Goal: Task Accomplishment & Management: Use online tool/utility

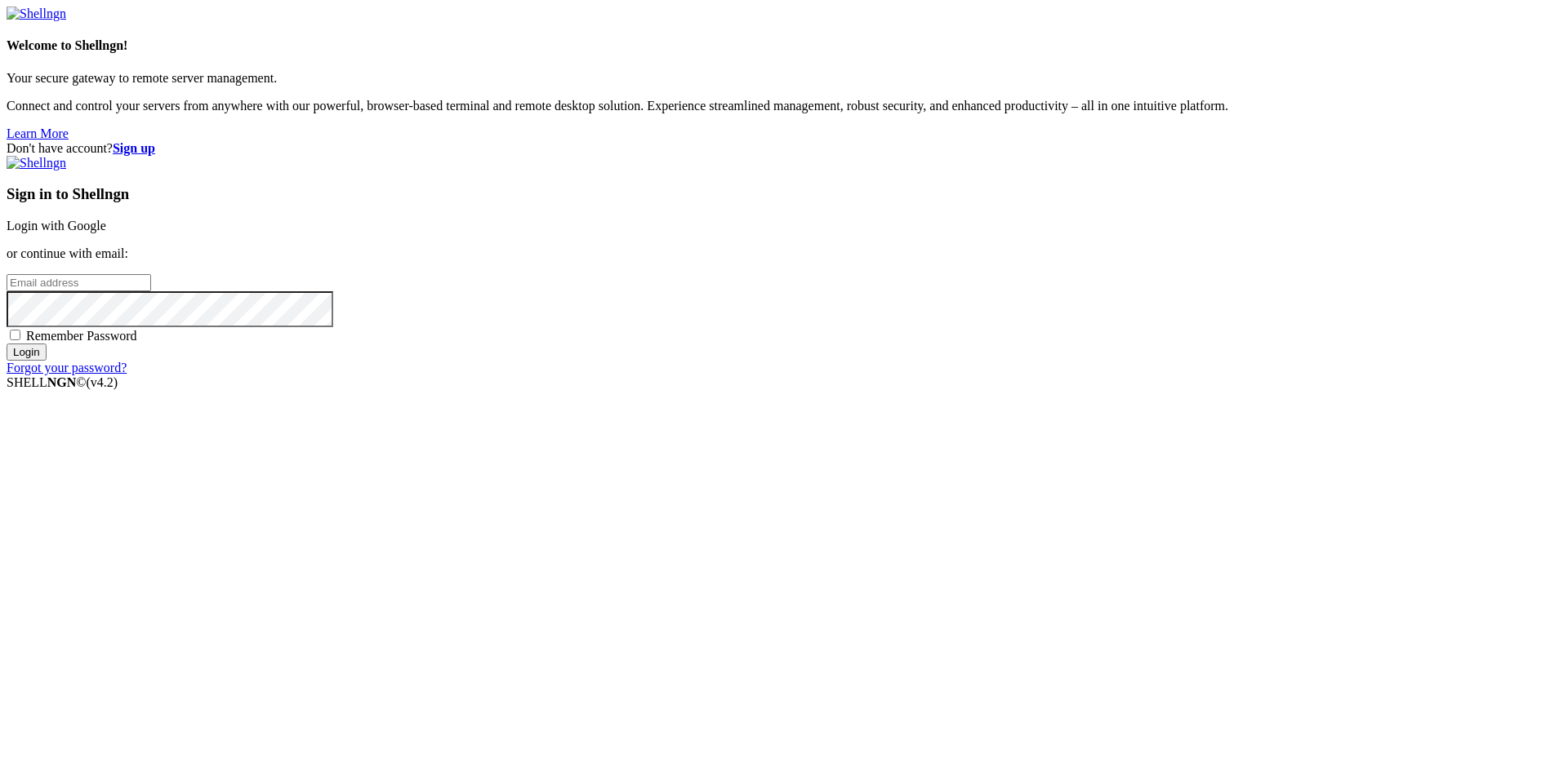
click at [106, 233] on link "Login with Google" at bounding box center [56, 225] width 100 height 14
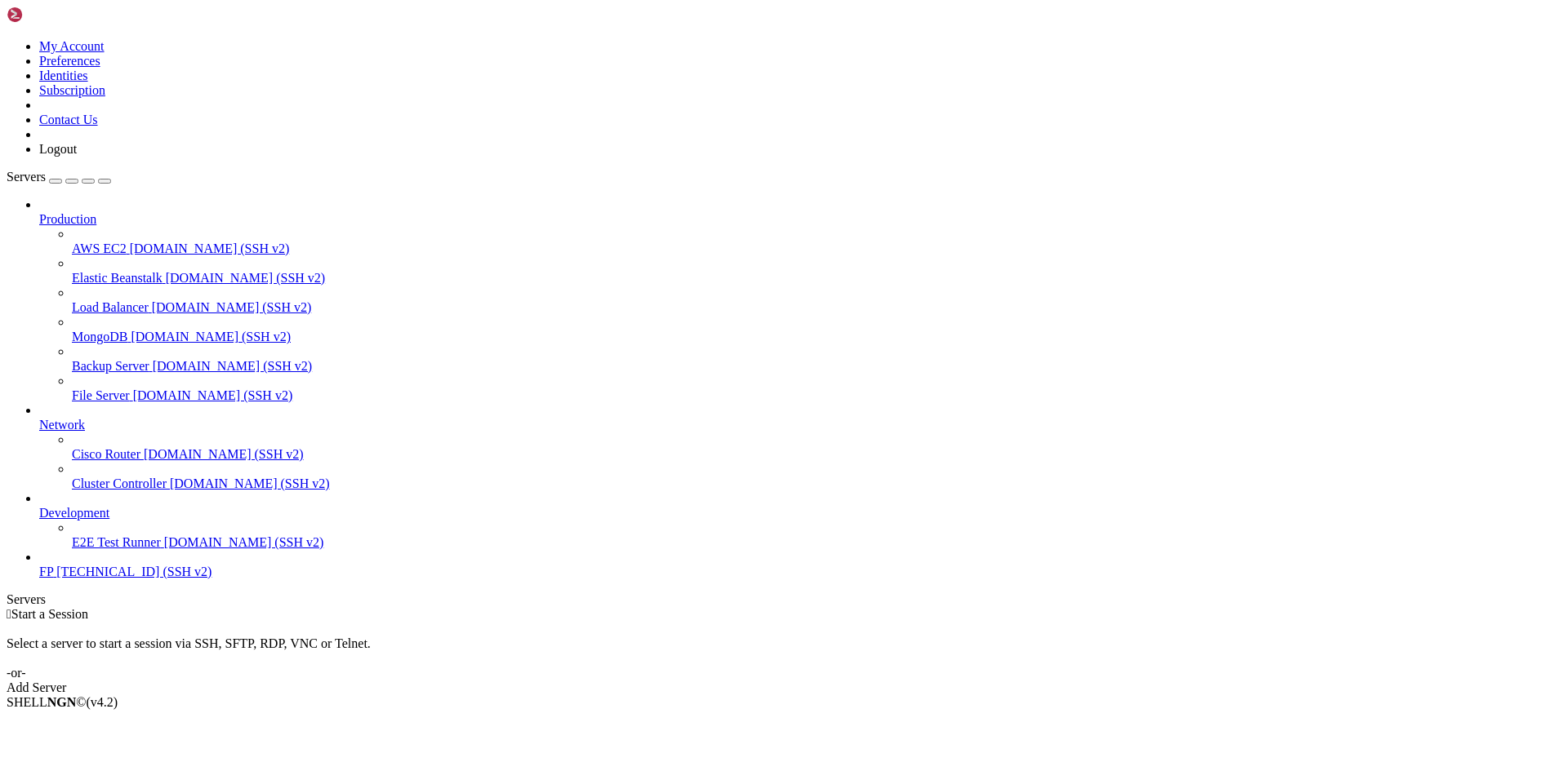
click at [46, 579] on link "FP [TECHNICAL_ID] (SSH v2)" at bounding box center [800, 572] width 1522 height 15
click at [52, 578] on span "FP" at bounding box center [46, 571] width 14 height 14
click at [53, 578] on span "FP" at bounding box center [46, 571] width 14 height 14
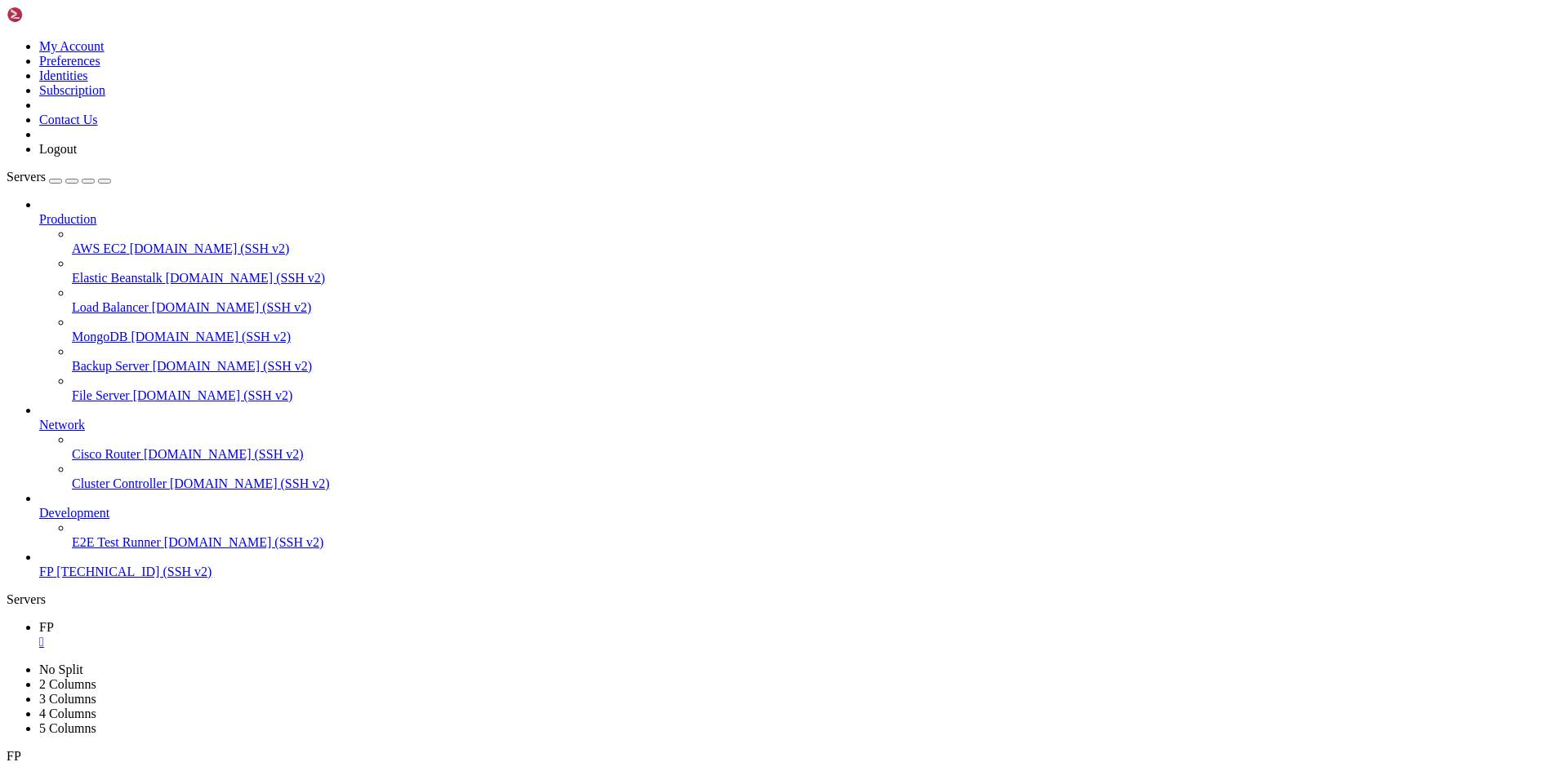
click at [56, 578] on span "[TECHNICAL_ID] (SSH v2)" at bounding box center [133, 571] width 155 height 14
drag, startPoint x: 95, startPoint y: 1325, endPoint x: 96, endPoint y: 1257, distance: 68.0
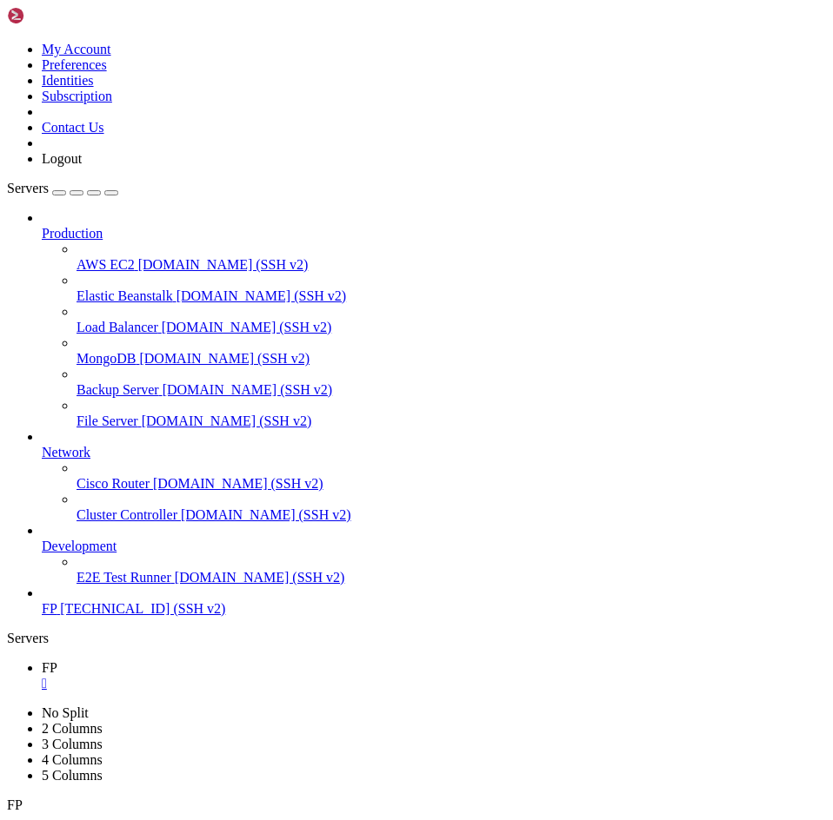
drag, startPoint x: 598, startPoint y: 999, endPoint x: 593, endPoint y: 1033, distance: 34.3
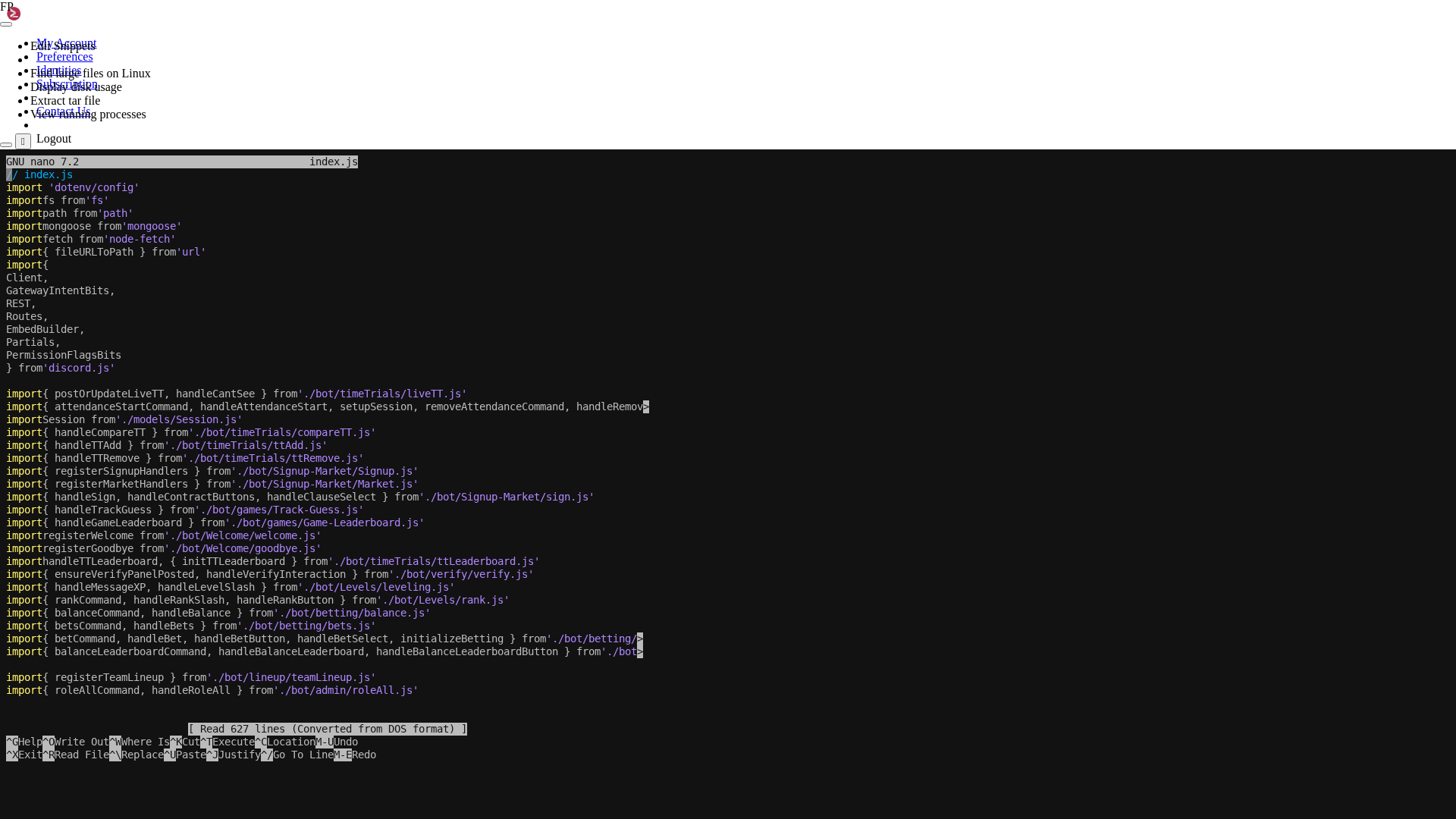
click at [461, 395] on span "'./bot/timeTrials/liveTT.js'" at bounding box center [382, 393] width 170 height 12
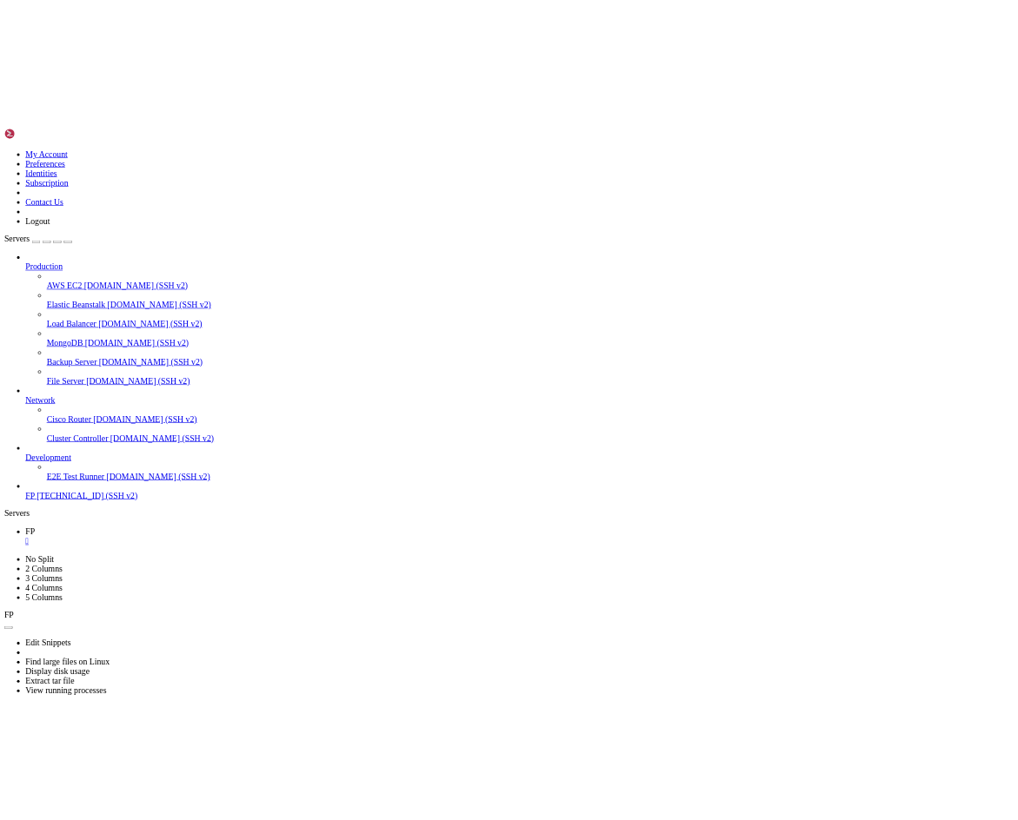
scroll to position [192, 0]
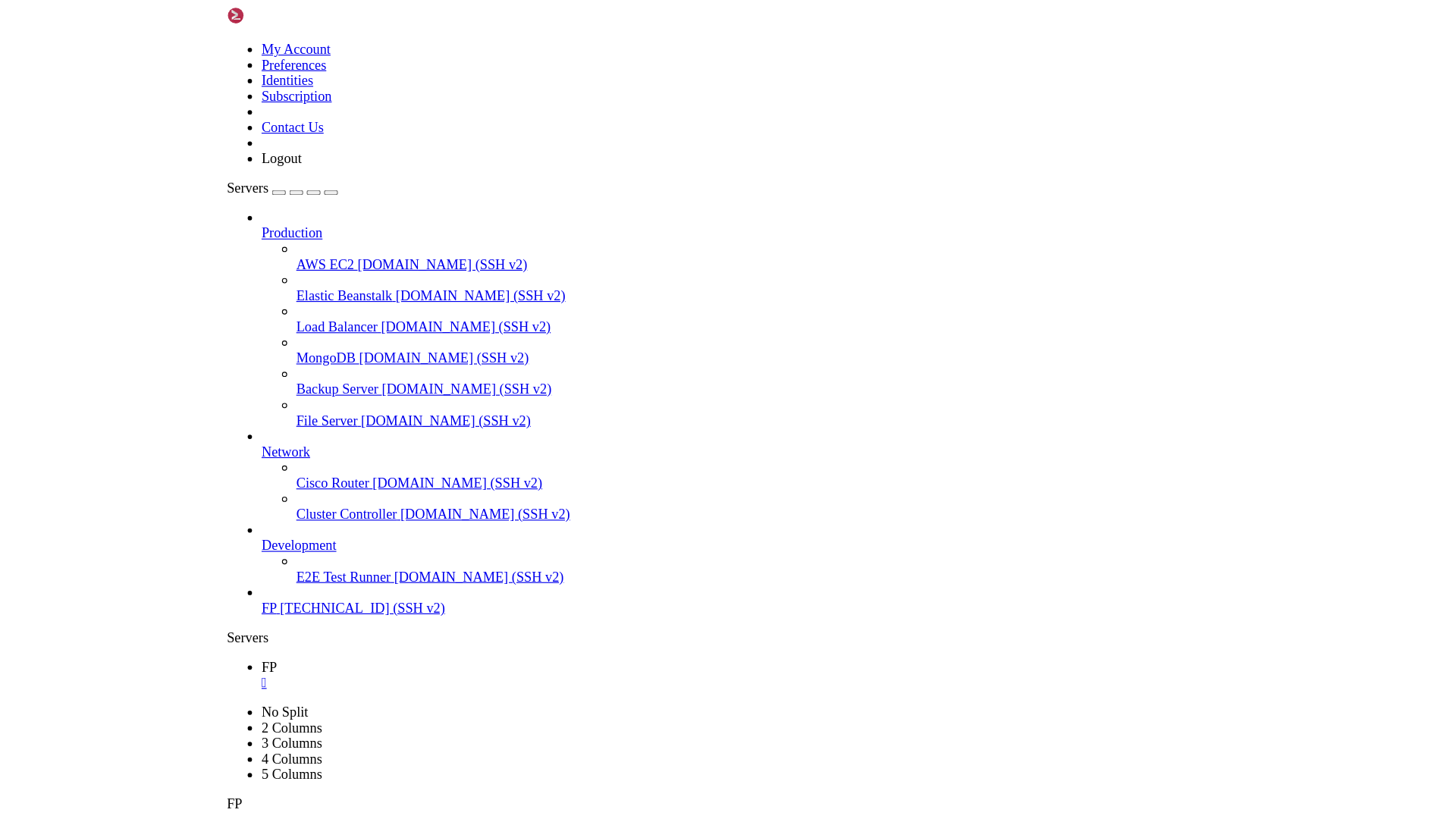
scroll to position [90, 0]
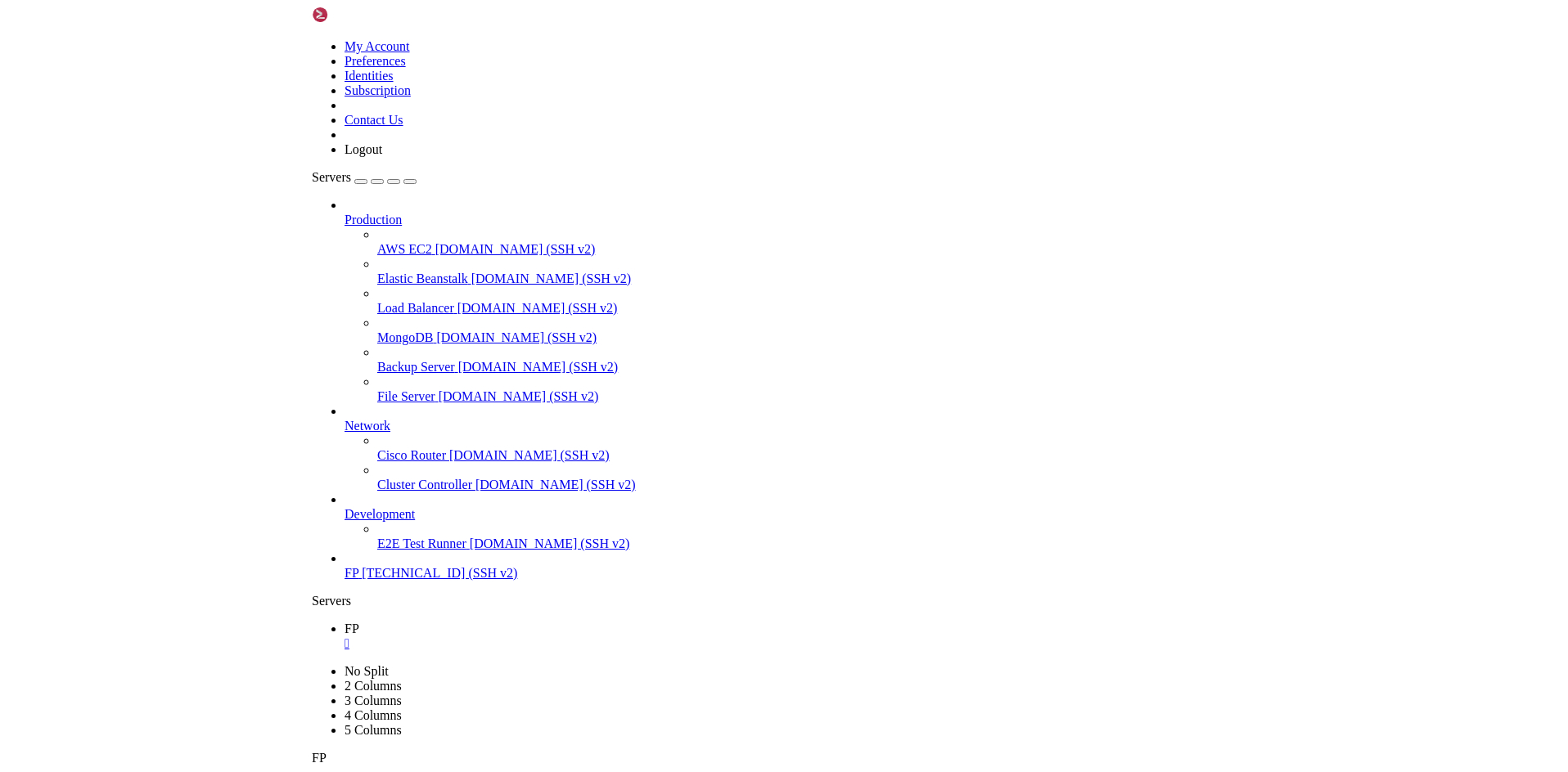
scroll to position [209, 0]
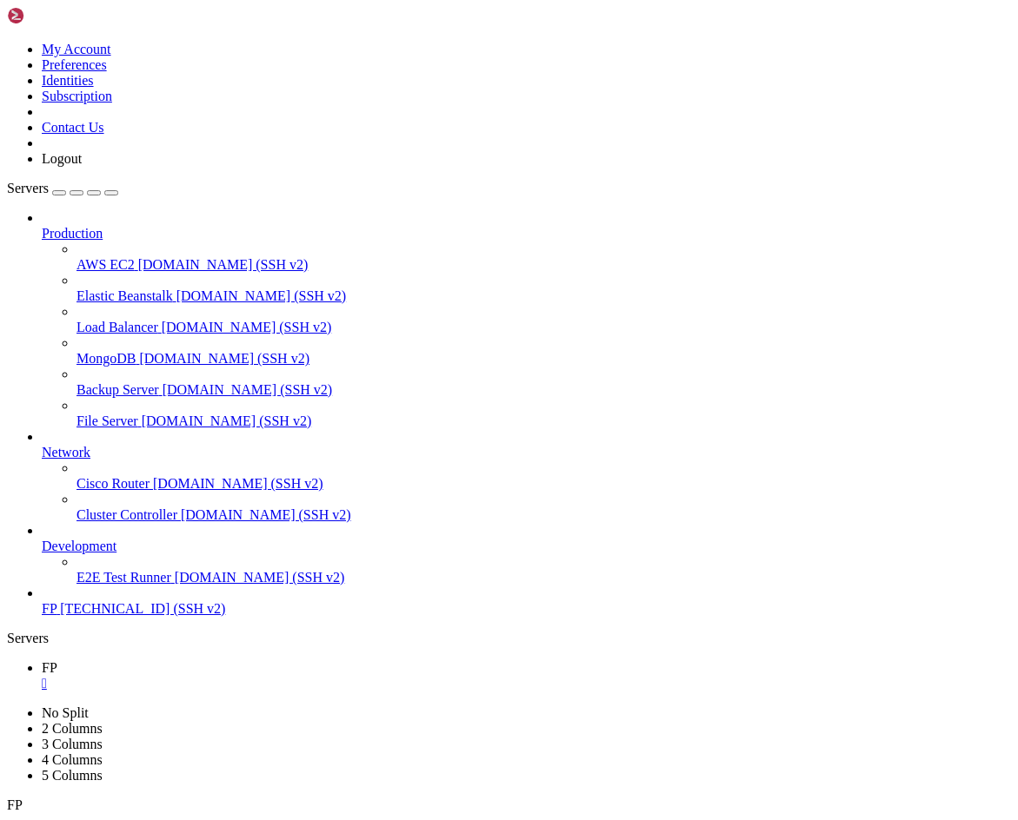
click at [322, 692] on link "FP " at bounding box center [526, 707] width 969 height 31
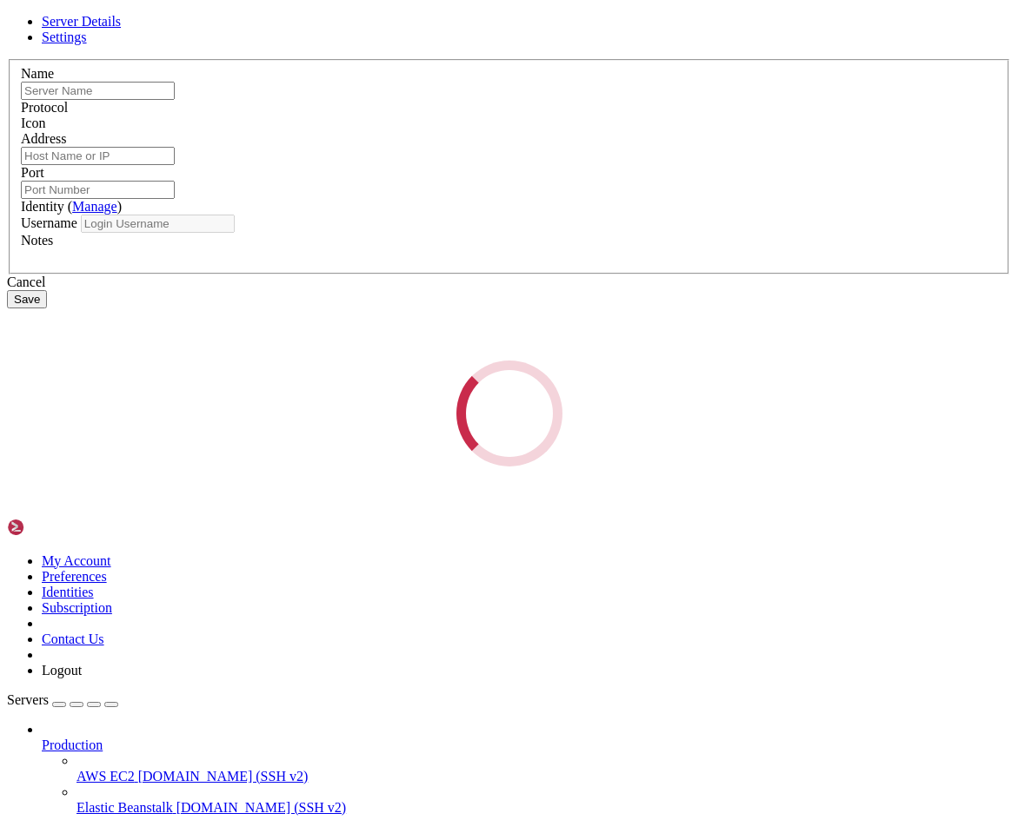
type input "FP"
type input "[TECHNICAL_ID]"
type input "22"
type input "root"
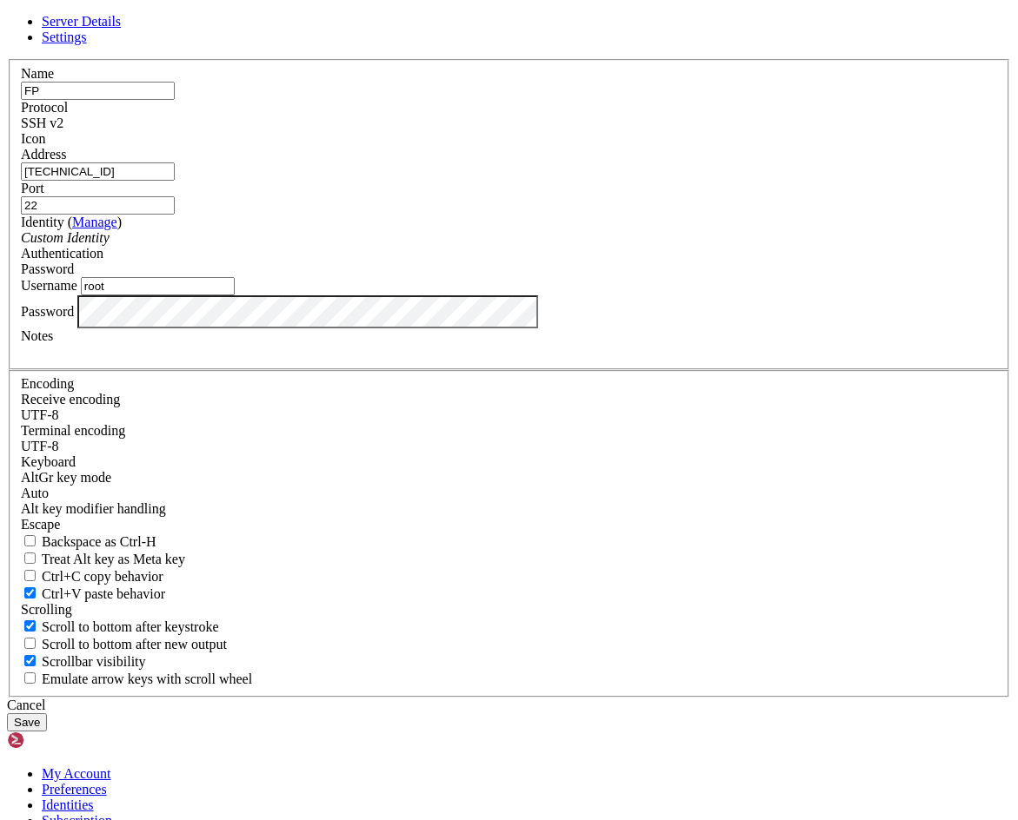
click at [80, 503] on div "Server Details Settings Name FP Protocol SSH v2 Icon" at bounding box center [509, 373] width 1004 height 718
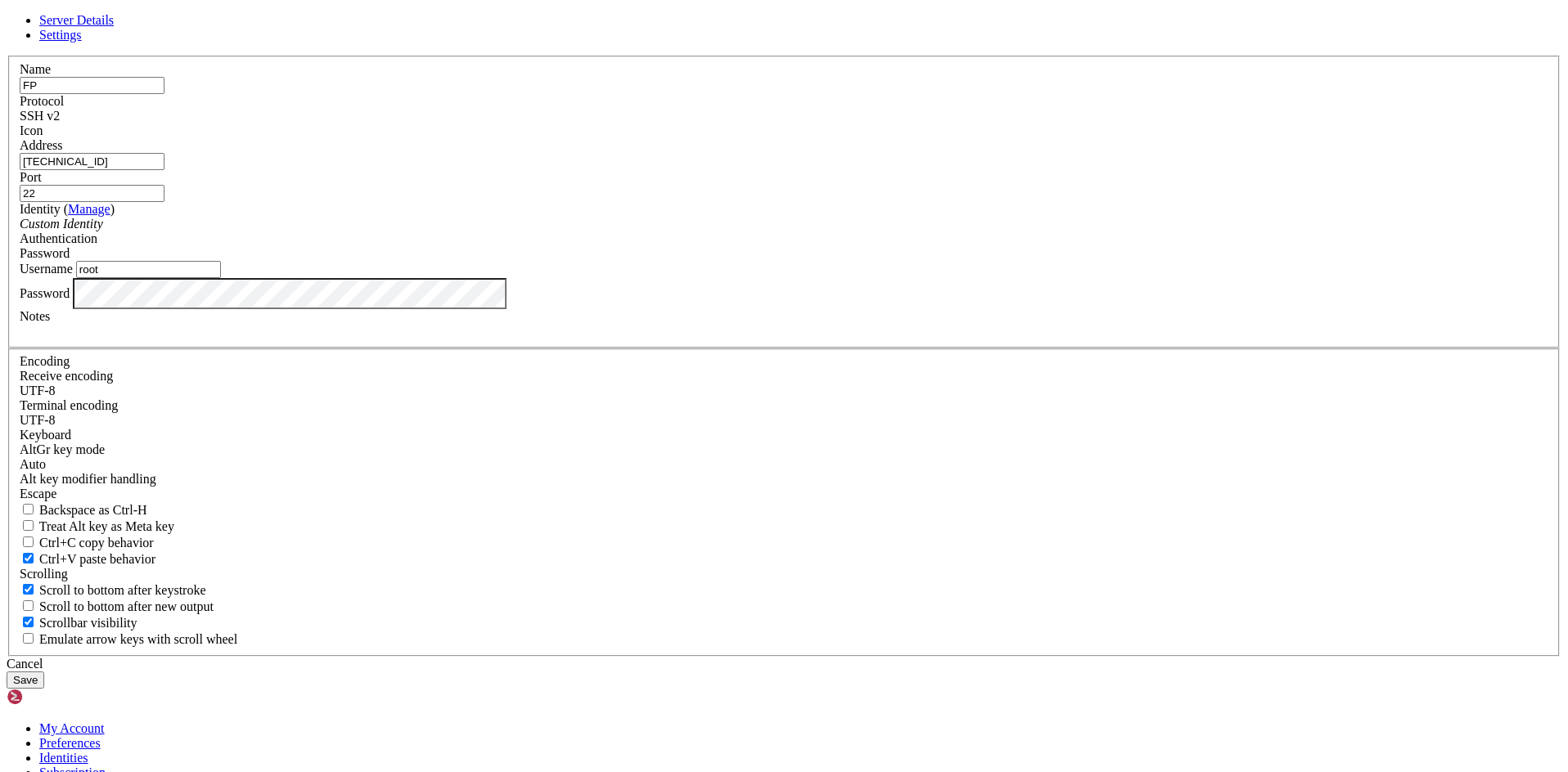
click at [7, 672] on button "Save" at bounding box center [25, 681] width 38 height 17
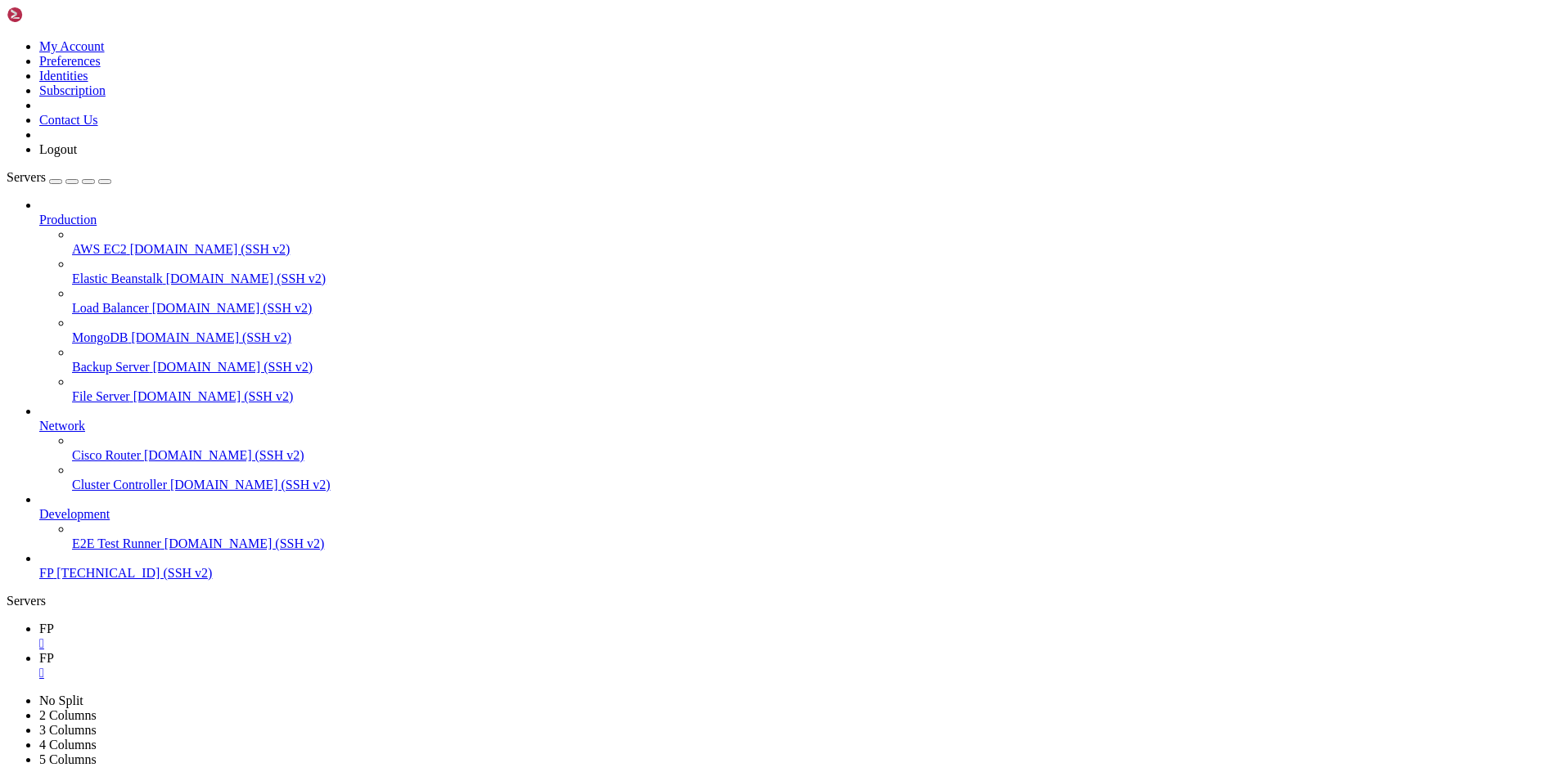
click at [54, 622] on span "FP" at bounding box center [47, 629] width 15 height 14
click at [294, 651] on link "FP " at bounding box center [800, 666] width 1523 height 29
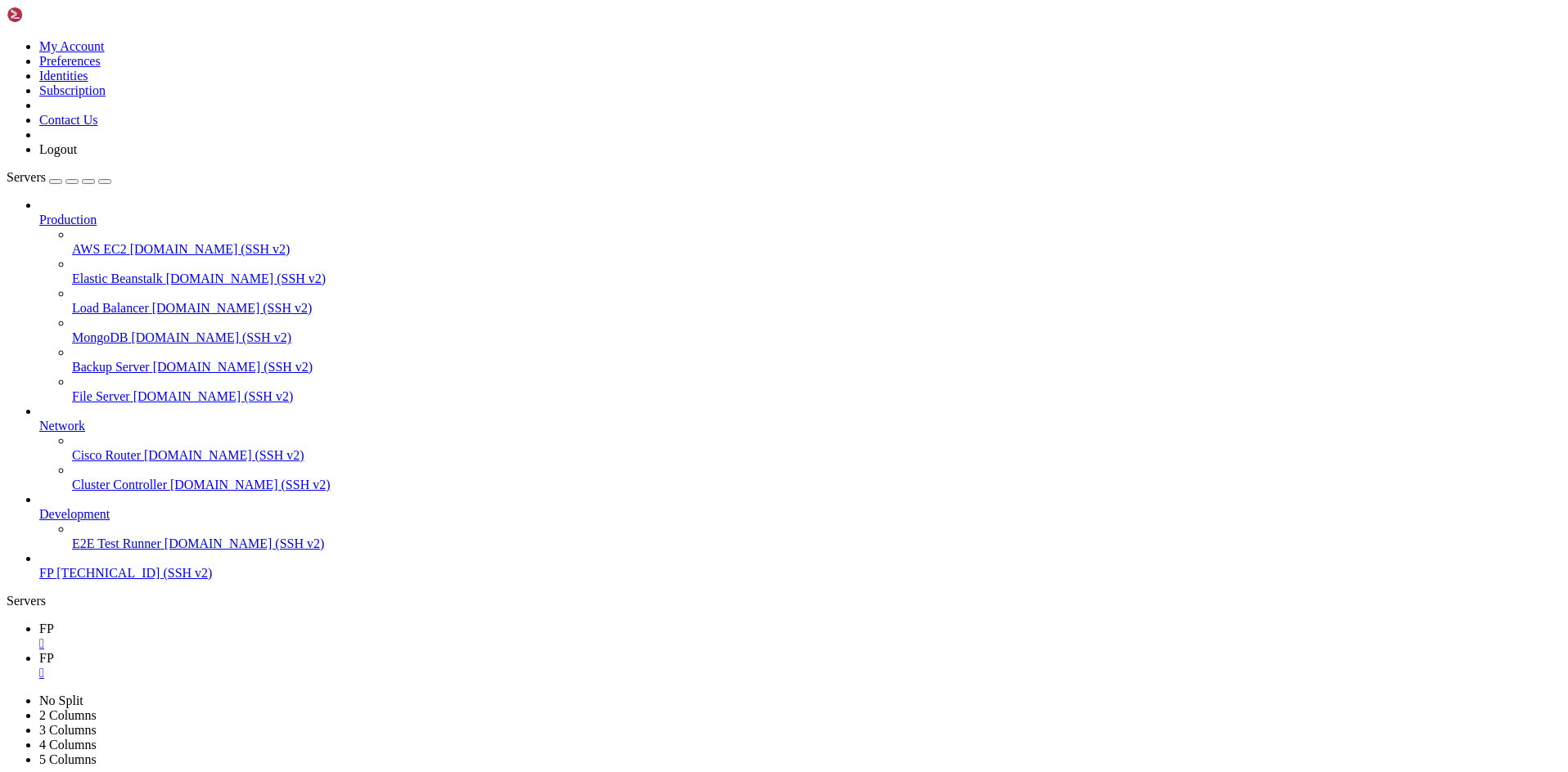
click at [54, 622] on span "FP" at bounding box center [47, 629] width 15 height 14
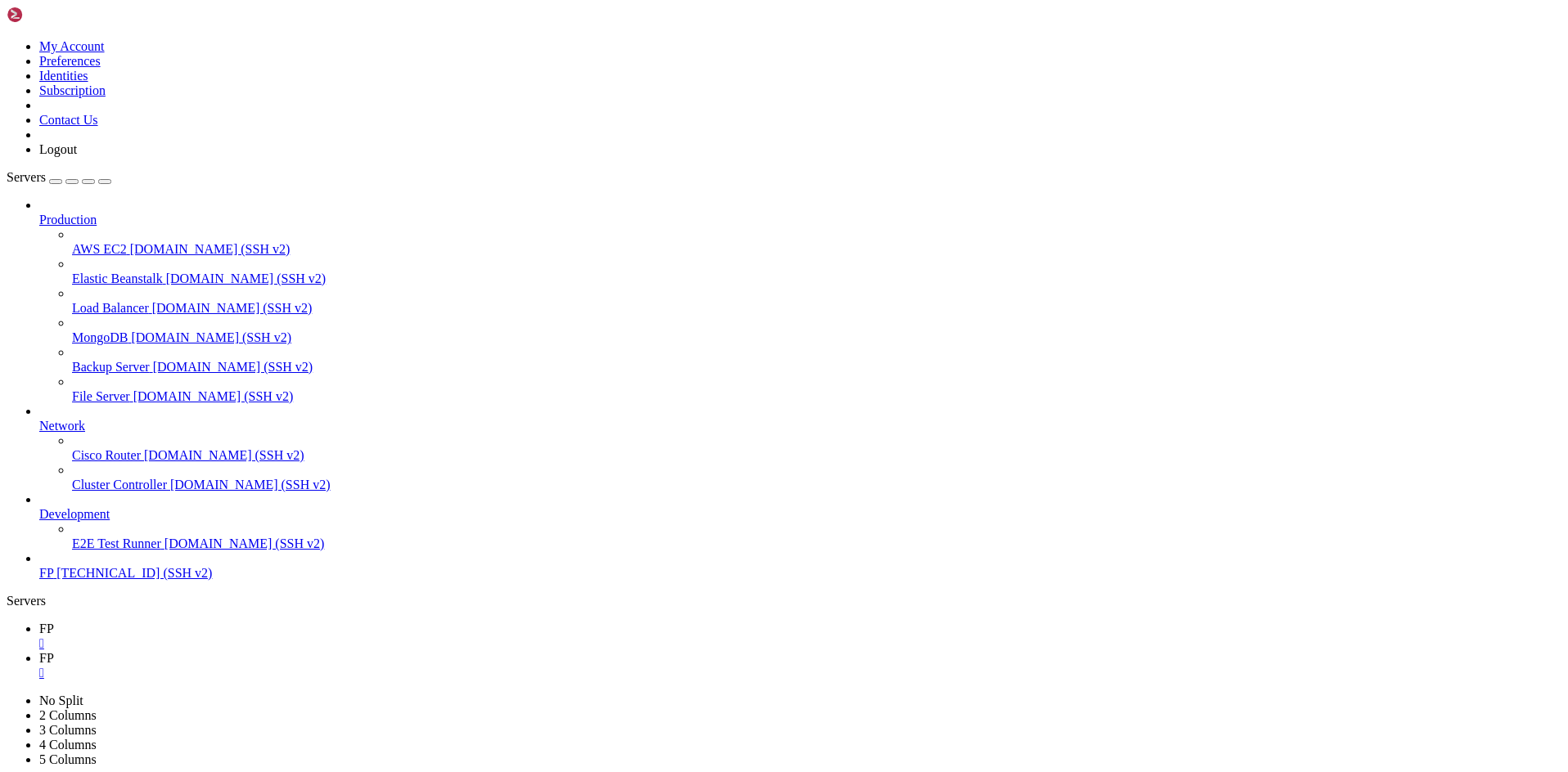
click at [40, 651] on icon at bounding box center [40, 658] width 0 height 14
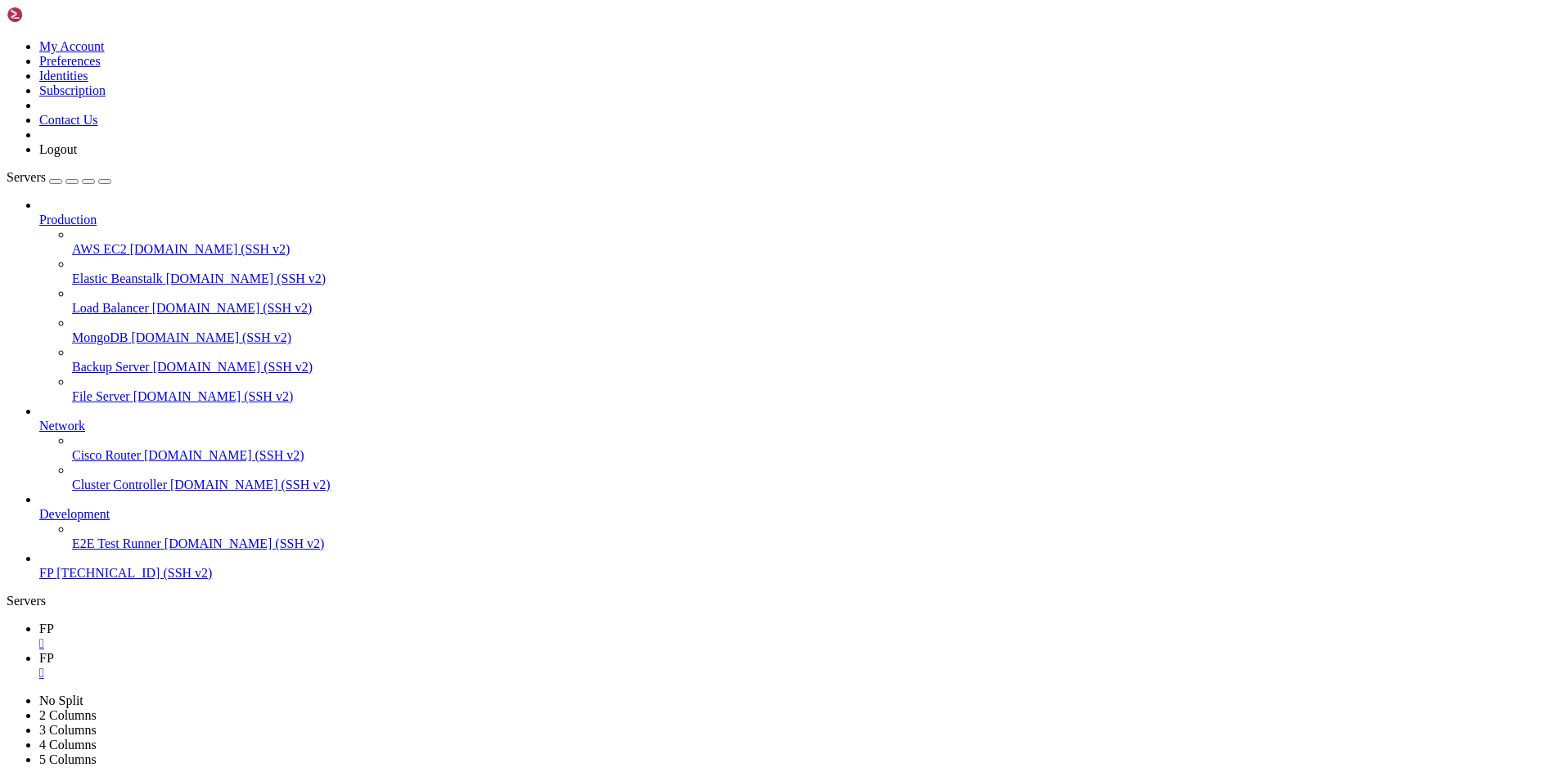
scroll to position [275, 0]
click at [54, 622] on span "FP" at bounding box center [47, 629] width 15 height 14
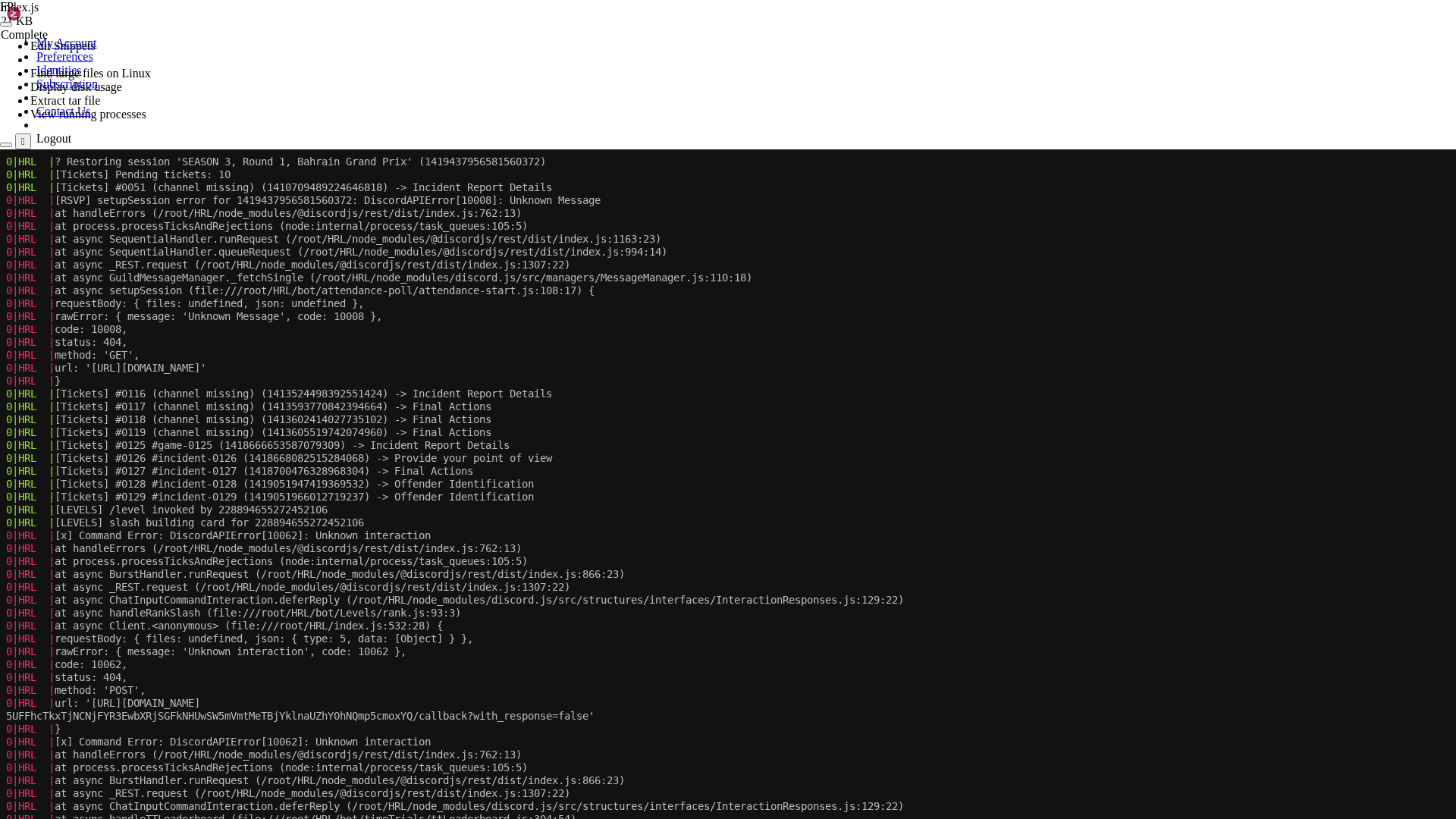
scroll to position [26495, 0]
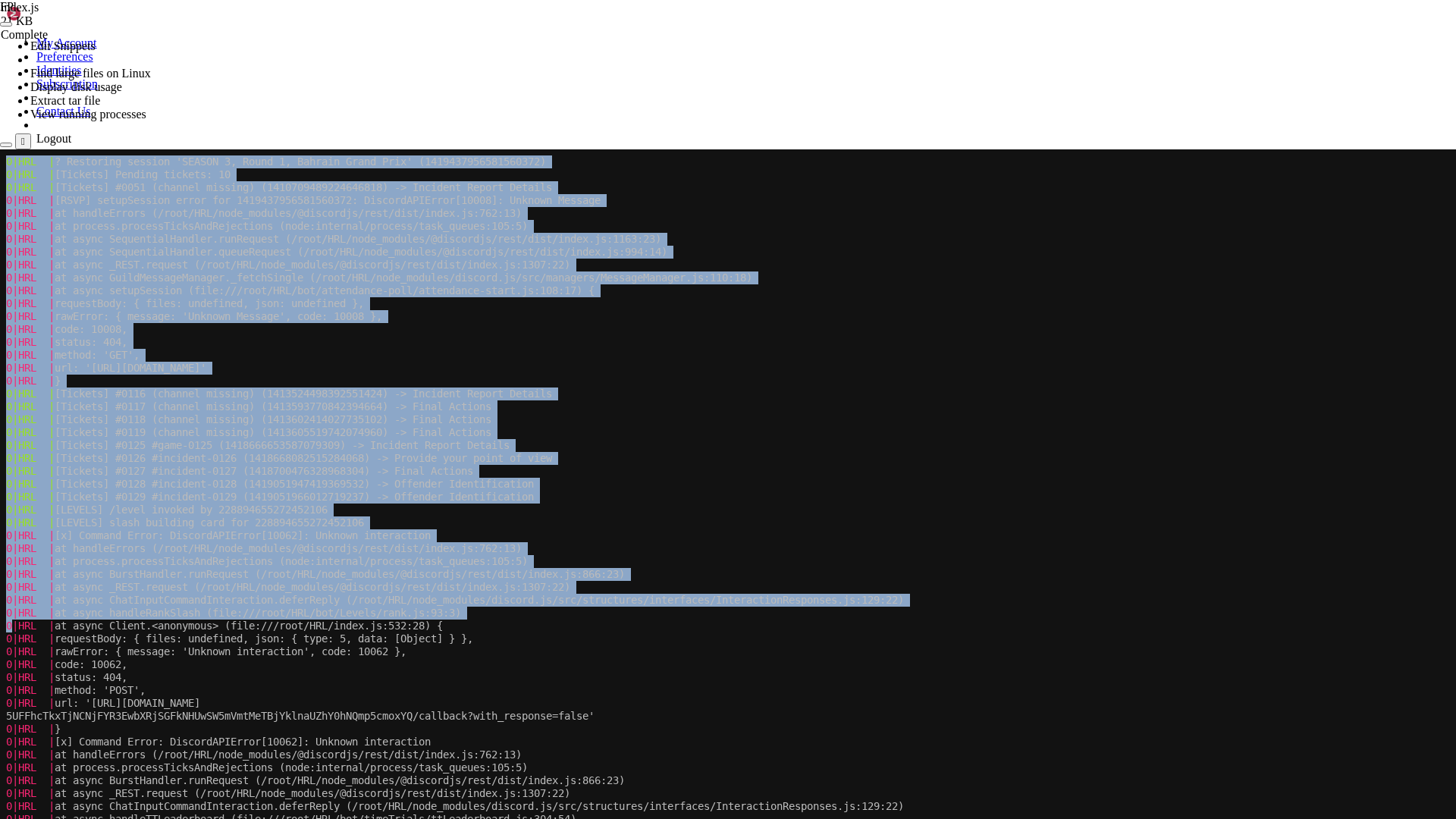
drag, startPoint x: 0, startPoint y: 916, endPoint x: 20, endPoint y: 638, distance: 278.7
click at [16, 634] on x-screen "0|HRL | ? Restoring session 'SEASON 3, Round 1, Bahrain Grand Prix' (1419437956…" at bounding box center [728, 558] width 1456 height 819
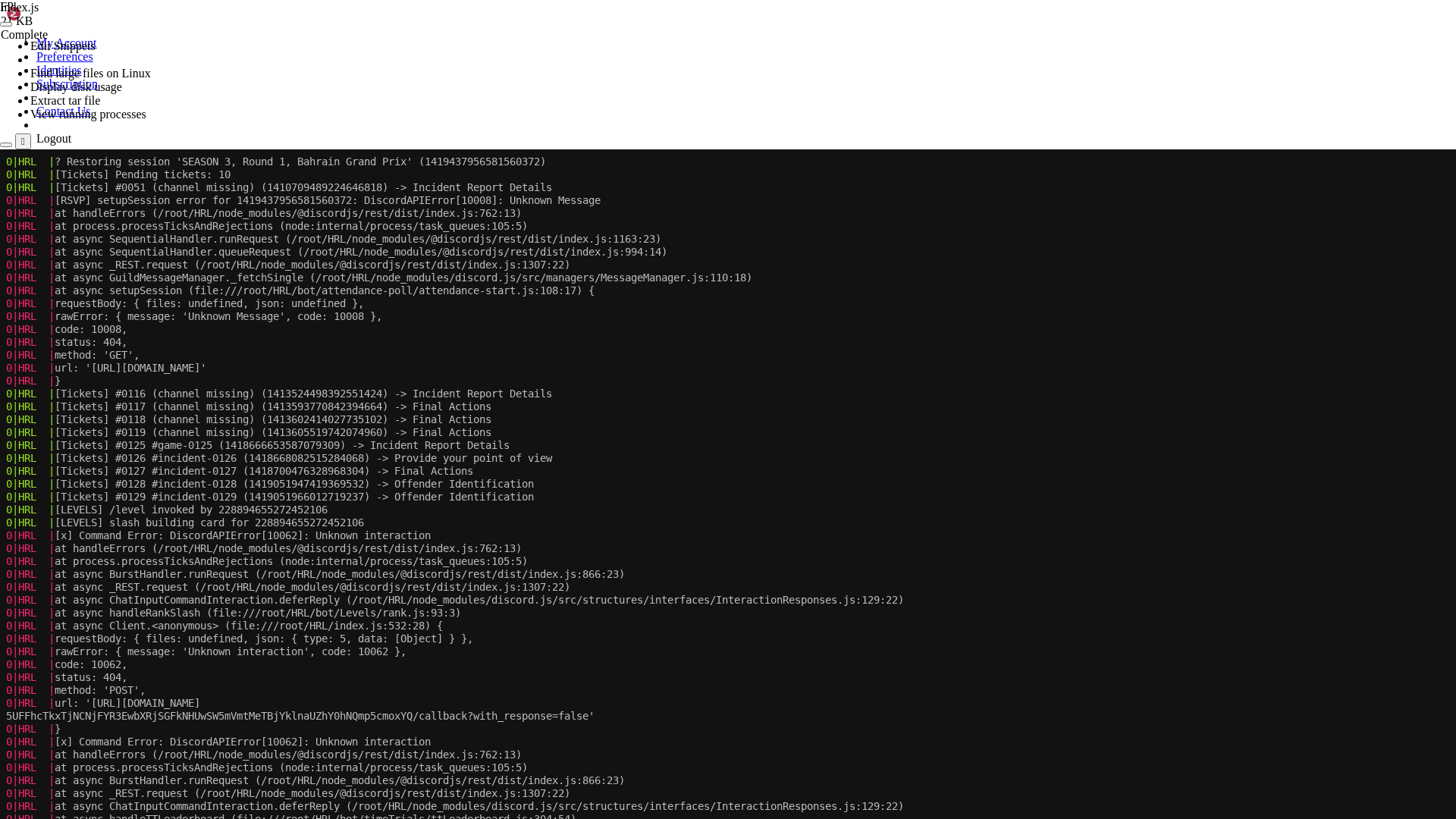
click at [130, 715] on div "0|HRL | ? Restoring session 'SEASON 3, Round 1, Bahrain Grand Prix' (1419437956…" at bounding box center [727, 551] width 1442 height 805
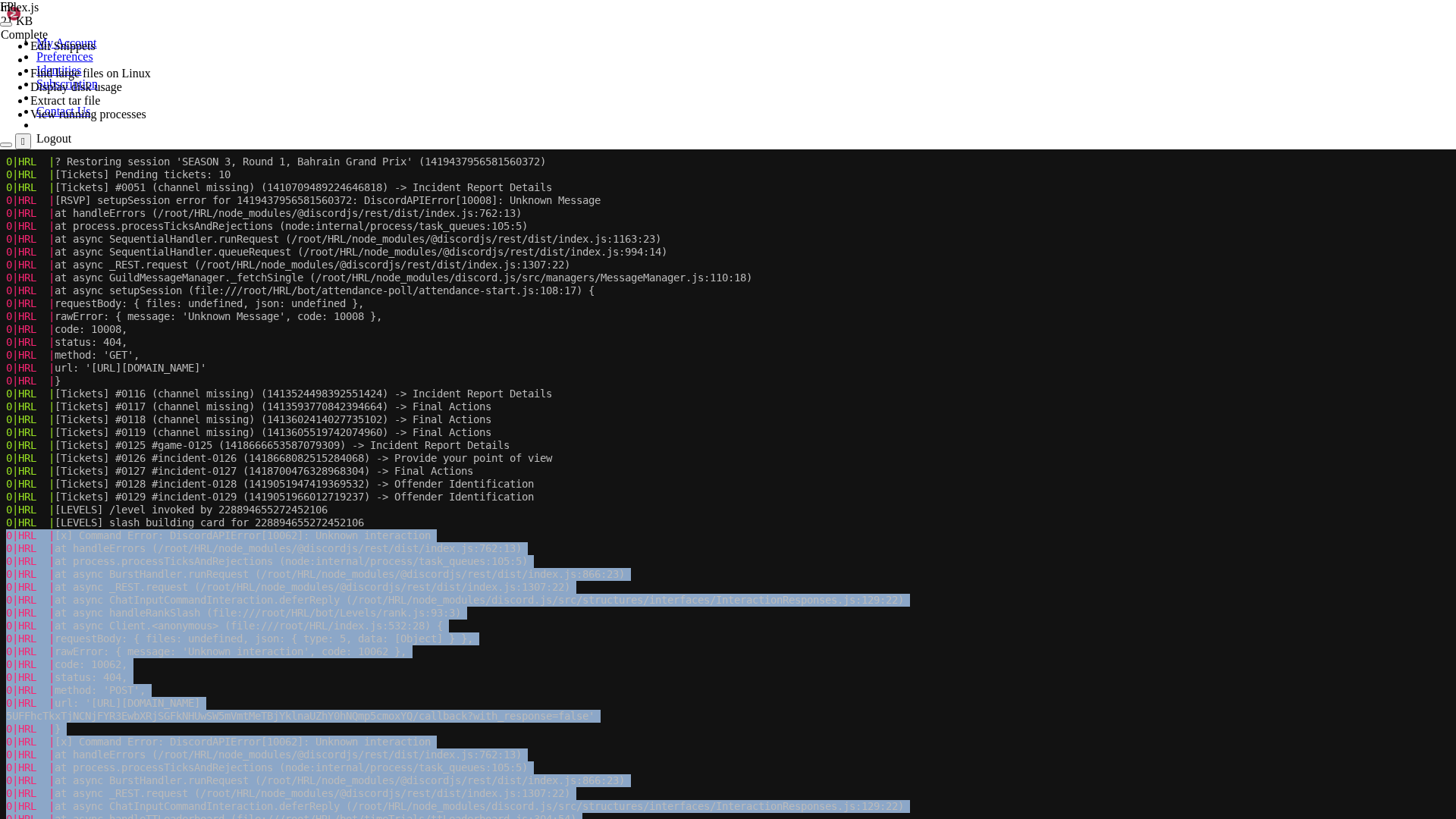
drag, startPoint x: 79, startPoint y: 950, endPoint x: 8, endPoint y: 536, distance: 420.0
click at [8, 536] on div "0|HRL | ? Restoring session 'SEASON 3, Round 1, Bahrain Grand Prix' (1419437956…" at bounding box center [727, 551] width 1442 height 805
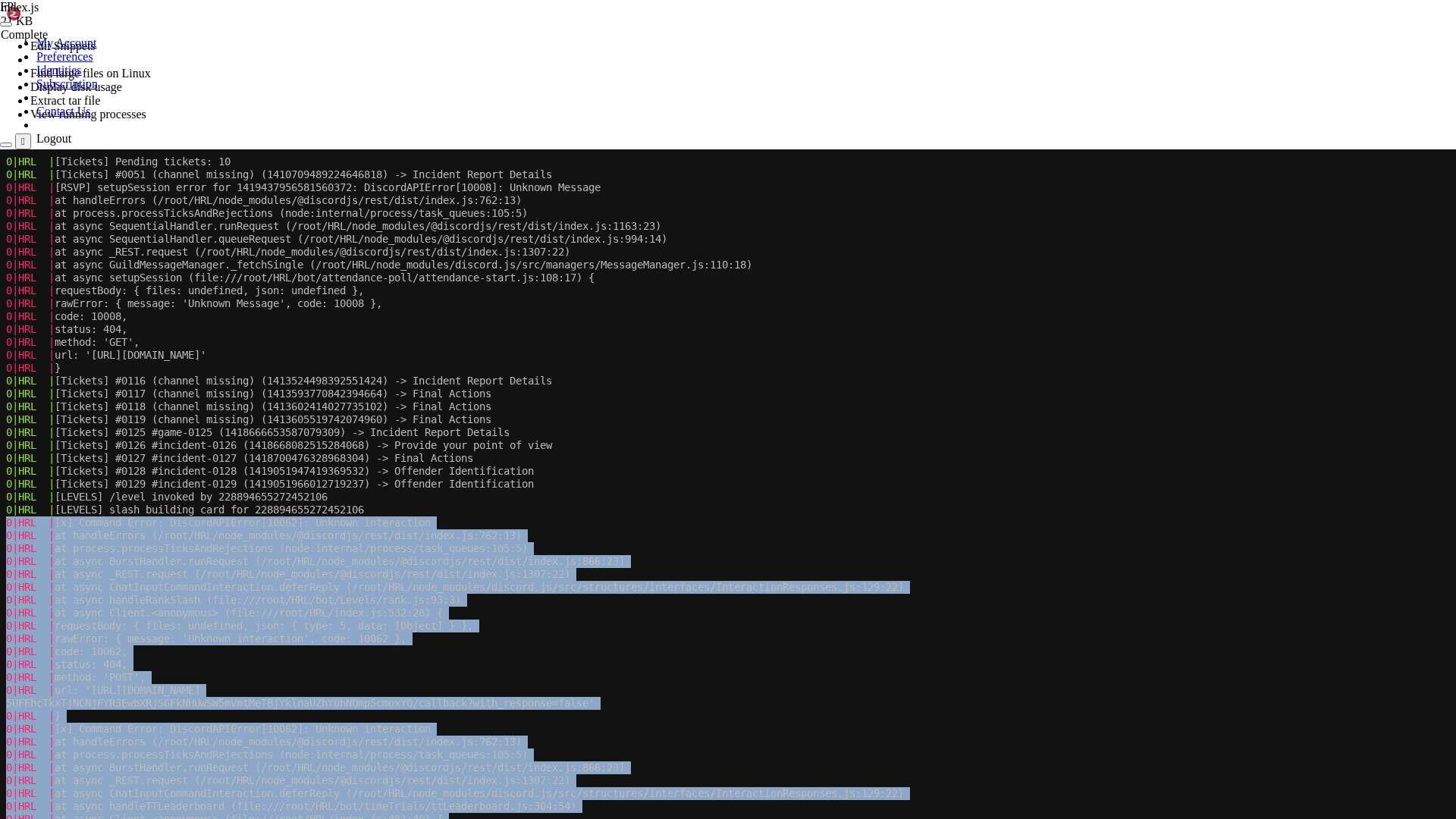
scroll to position [27307, 0]
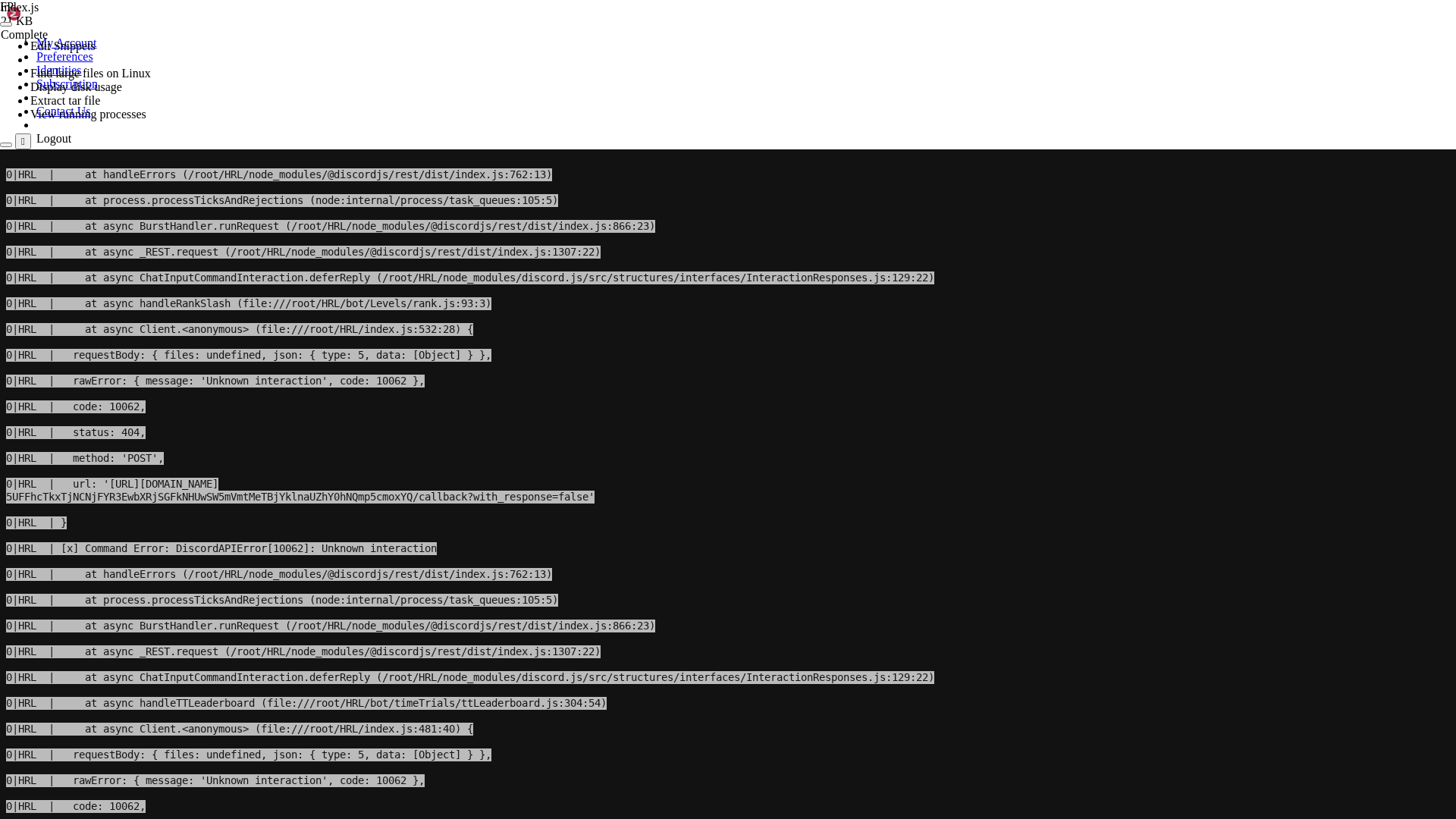
drag, startPoint x: 115, startPoint y: 823, endPoint x: 86, endPoint y: 748, distance: 80.4
click at [86, 715] on span "0|HRL | requestBody: { files: undefined, json: { type: 5, data: [Object] } }," at bounding box center [249, 754] width 485 height 13
click at [147, 715] on span "0|HRL | requestBody: { files: undefined, json: { type: 5, data: [Object] } }," at bounding box center [249, 754] width 485 height 13
click at [287, 715] on x-row "0|HRL | status: 404," at bounding box center [727, 831] width 1442 height 13
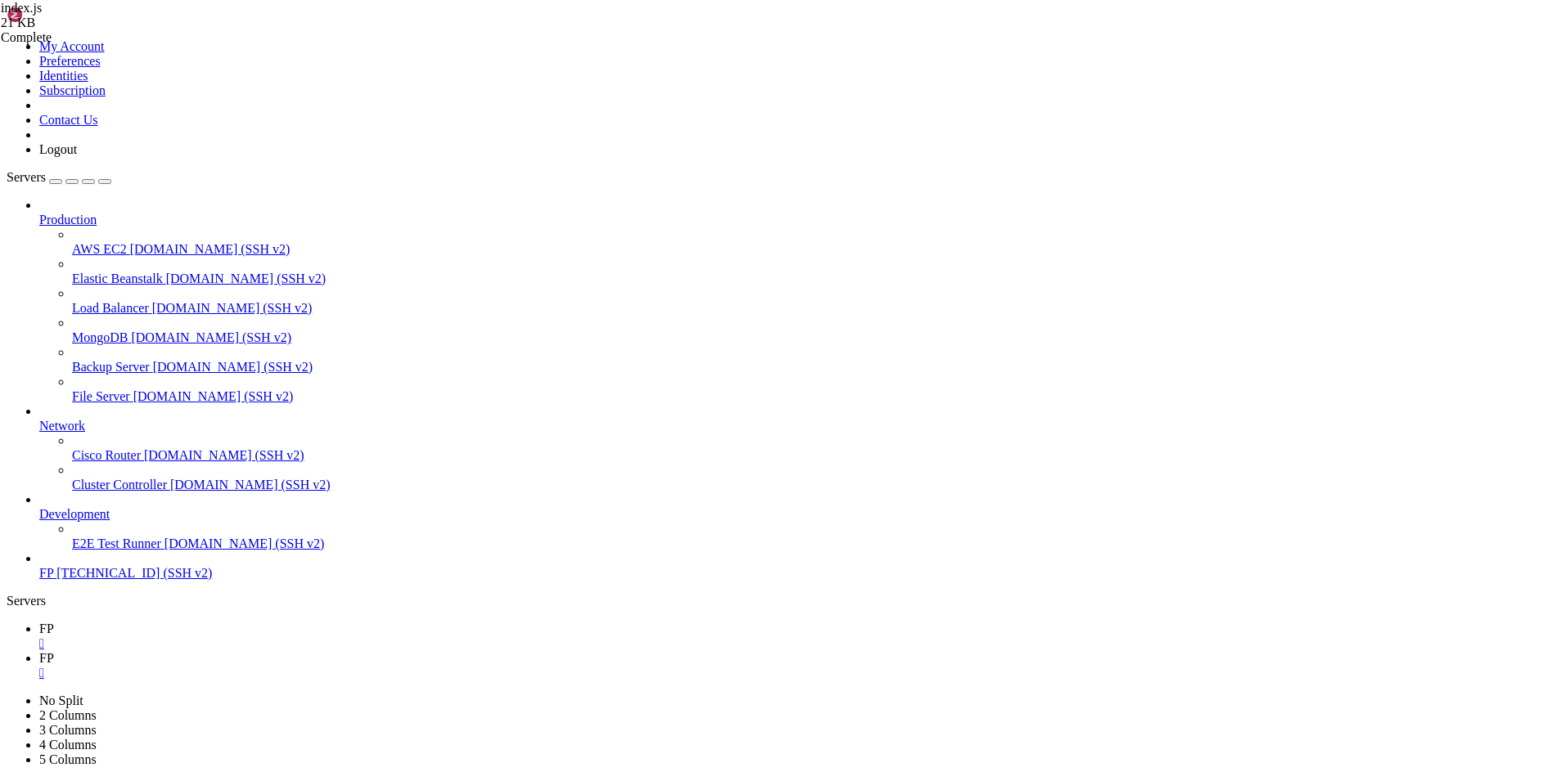
click at [303, 651] on link "FP " at bounding box center [800, 666] width 1523 height 29
click at [228, 622] on link "FP " at bounding box center [800, 636] width 1523 height 29
click at [299, 651] on link "FP " at bounding box center [800, 666] width 1523 height 29
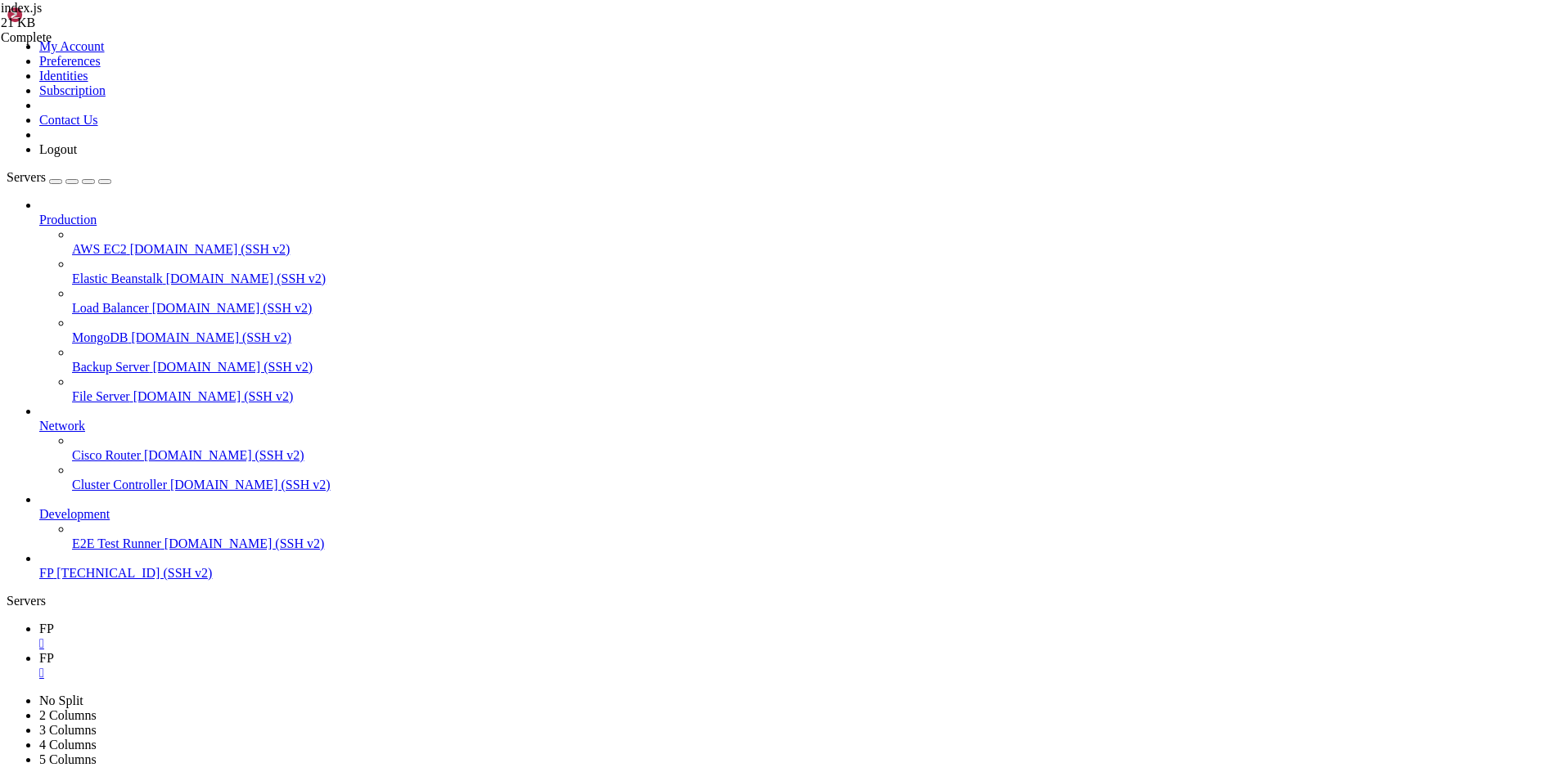
scroll to position [275, 0]
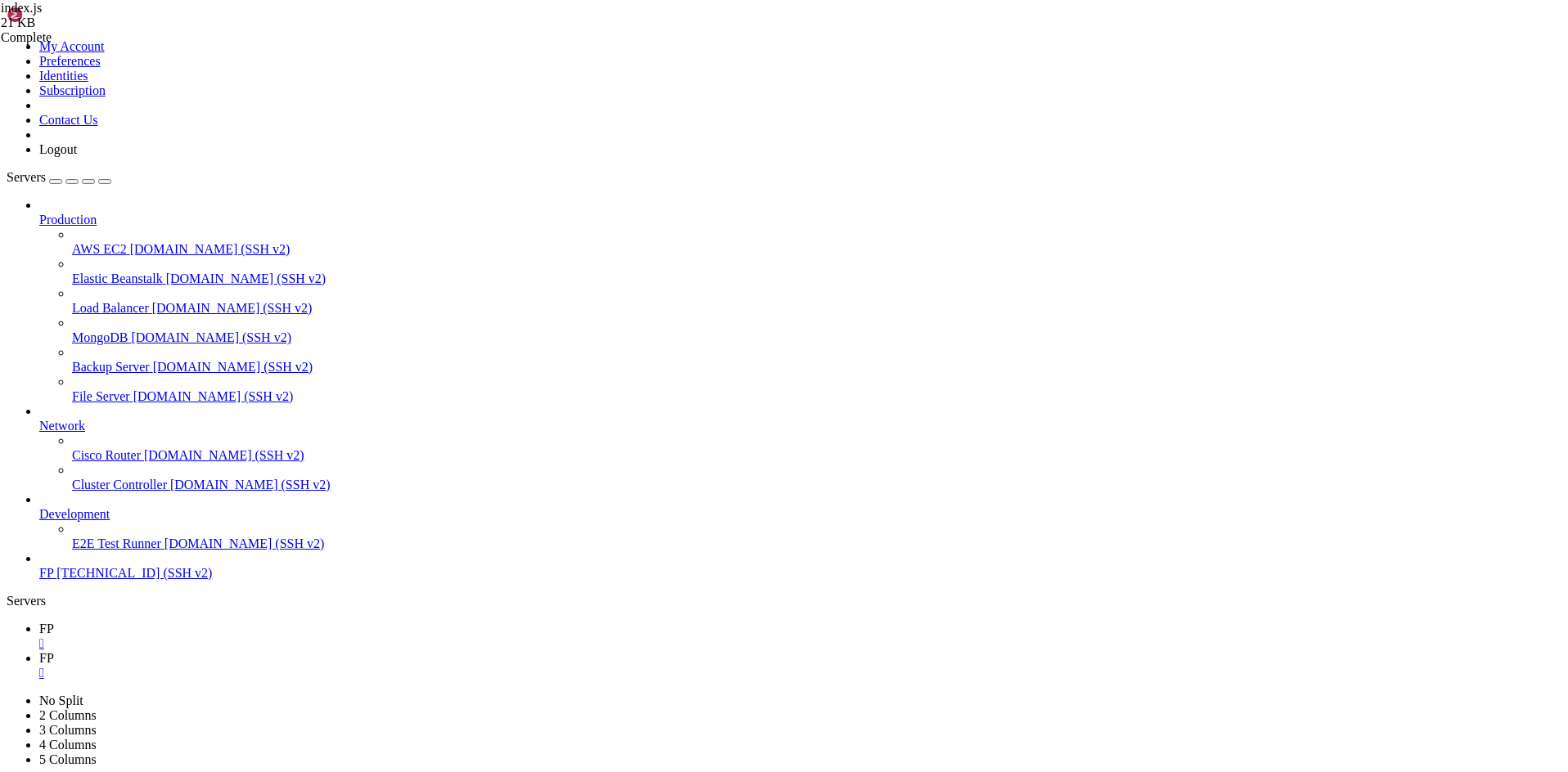
click at [245, 622] on link "FP " at bounding box center [800, 636] width 1523 height 29
click at [299, 651] on link "FP " at bounding box center [800, 666] width 1523 height 29
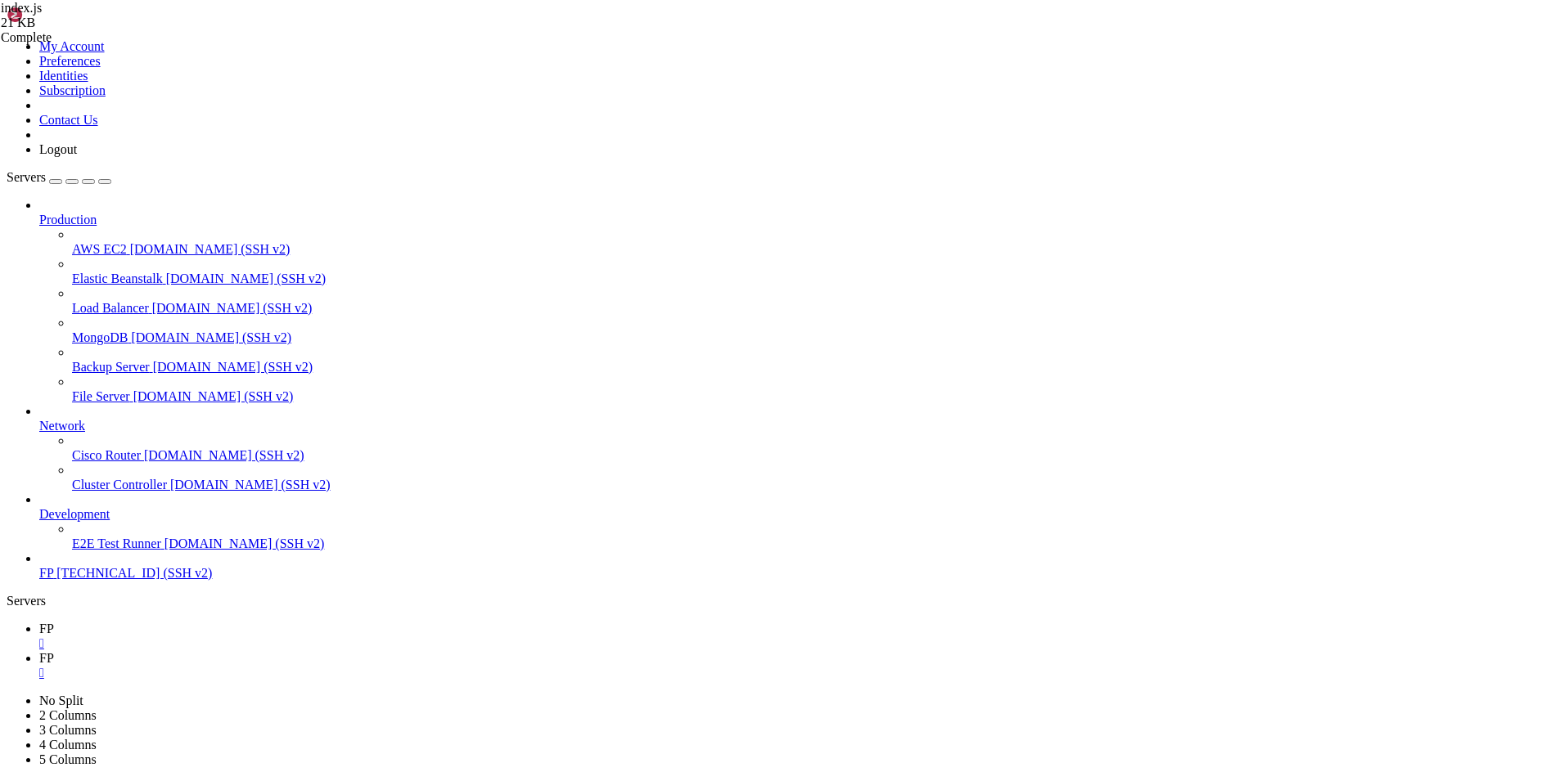
scroll to position [54, 0]
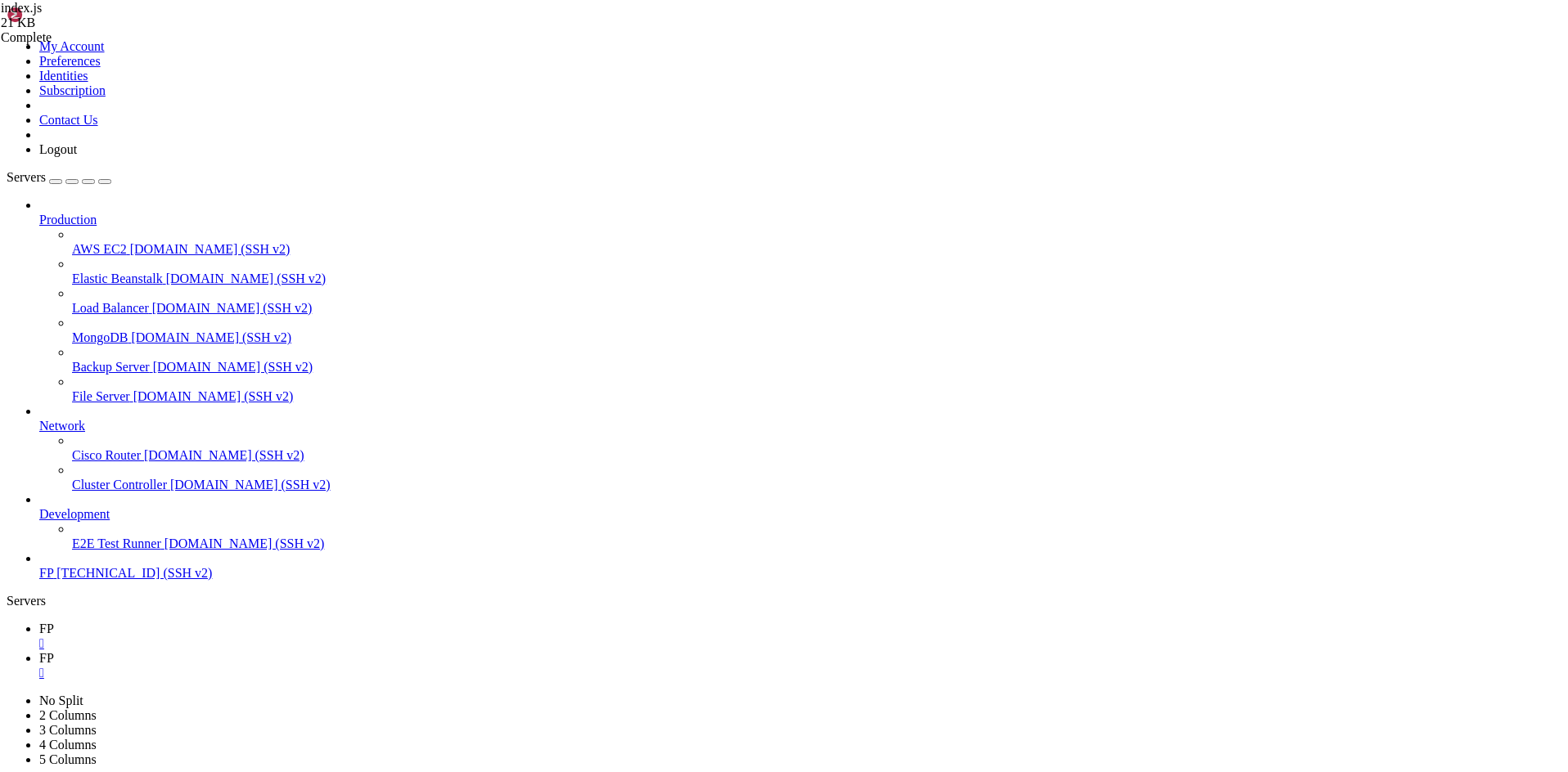
scroll to position [0, 0]
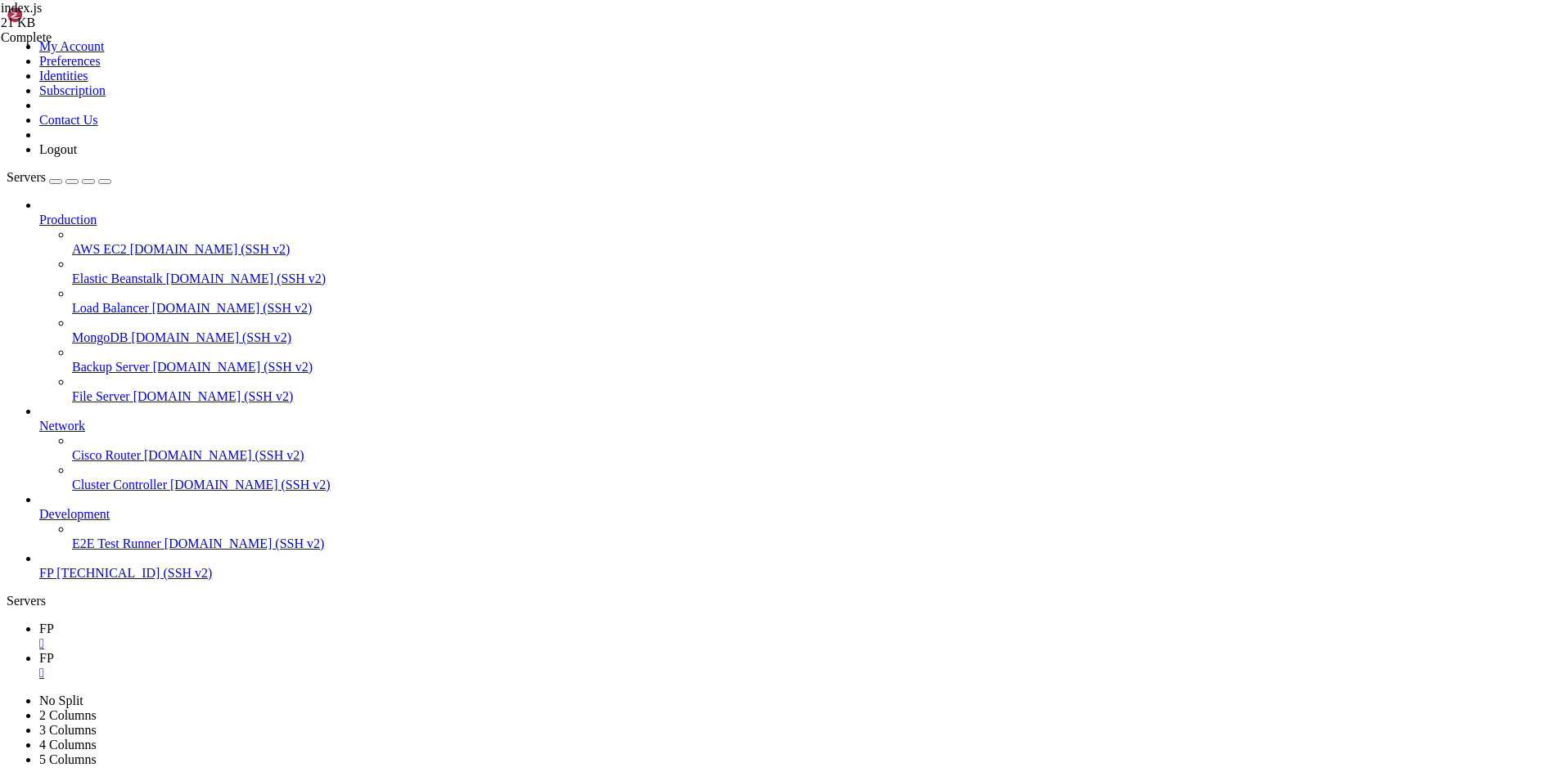
scroll to position [54, 0]
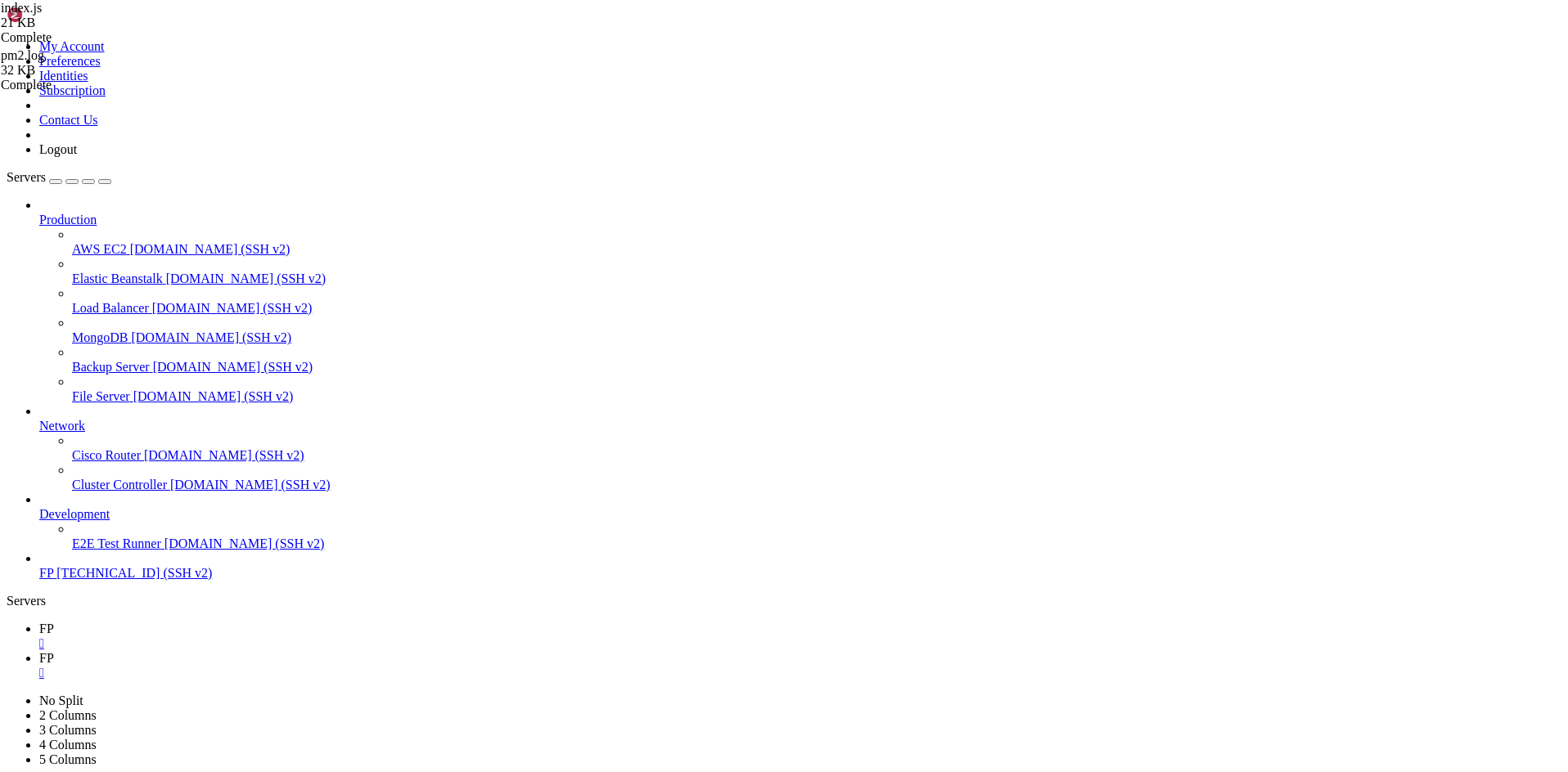
click at [1448, 605] on div "index.js 21 KB Complete pm2.log 32 KB Complete" at bounding box center [784, 386] width 1568 height 772
type input "/root/.pm2/logs"
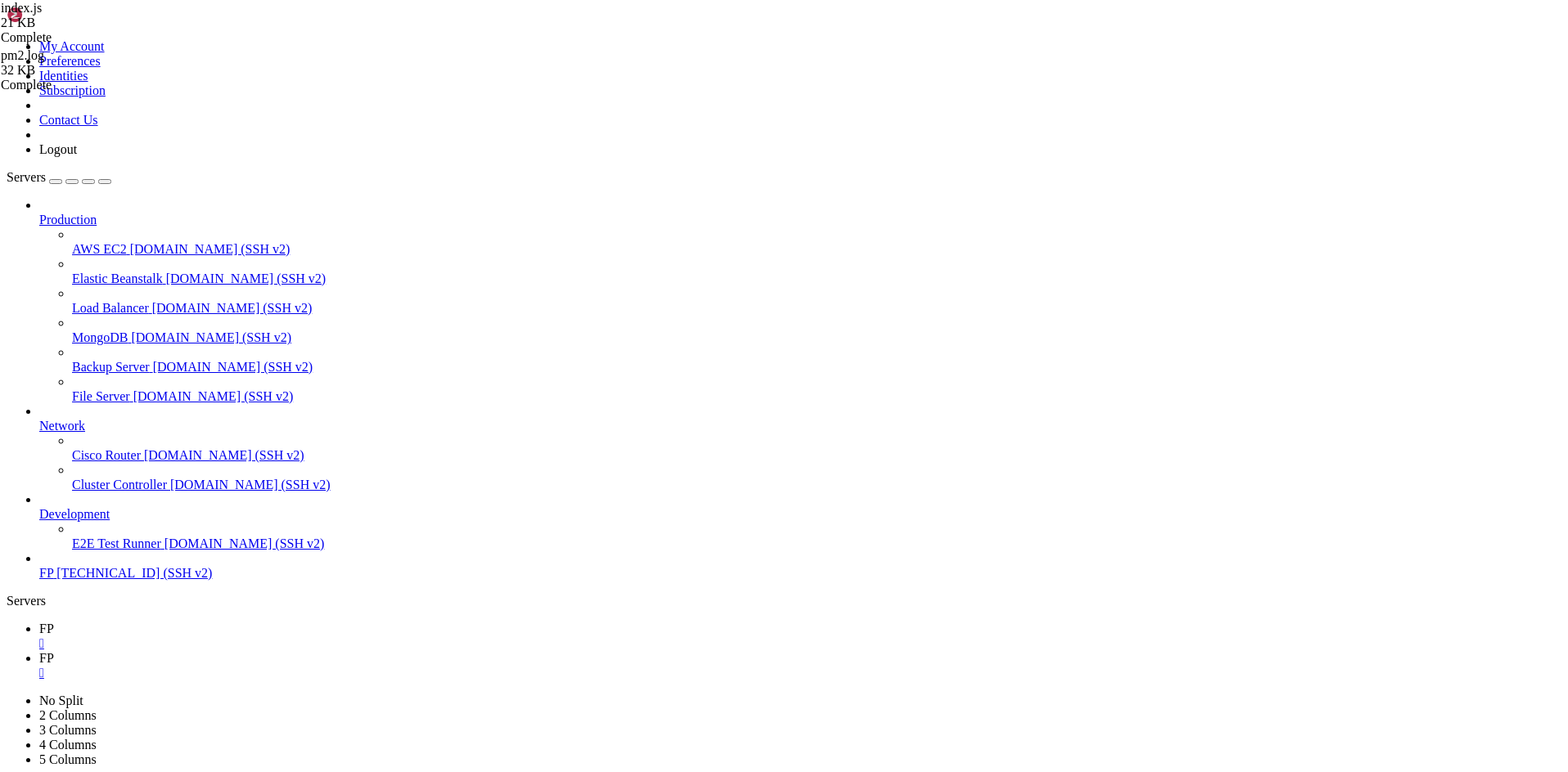
drag, startPoint x: 813, startPoint y: 664, endPoint x: 813, endPoint y: 625, distance: 39.0
click at [54, 622] on span "FP" at bounding box center [47, 629] width 15 height 14
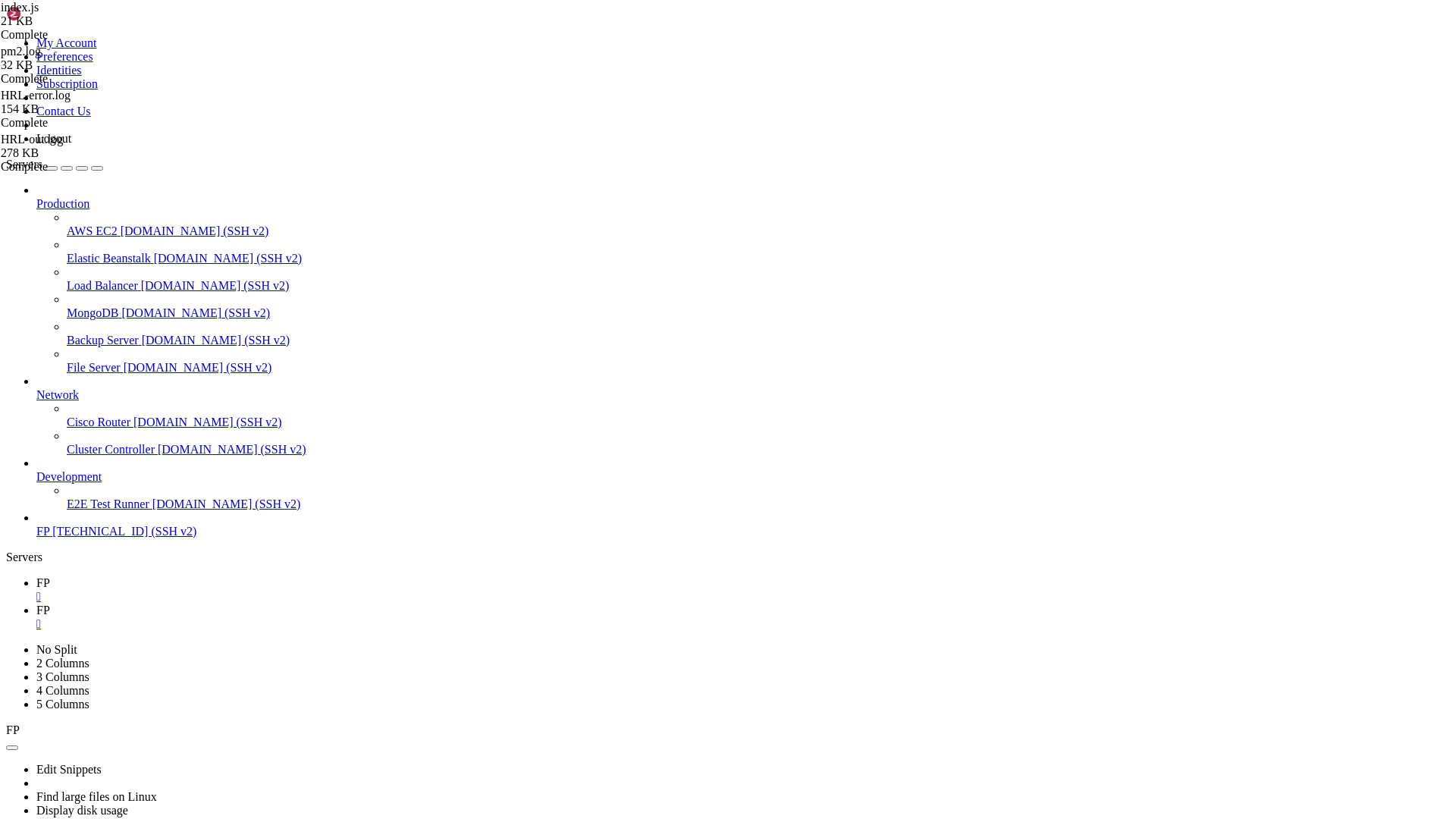
scroll to position [27449, 0]
click at [12, 715] on icon "button" at bounding box center [12, 747] width 0 height 0
click at [128, 715] on link "Display disk usage" at bounding box center [82, 809] width 92 height 13
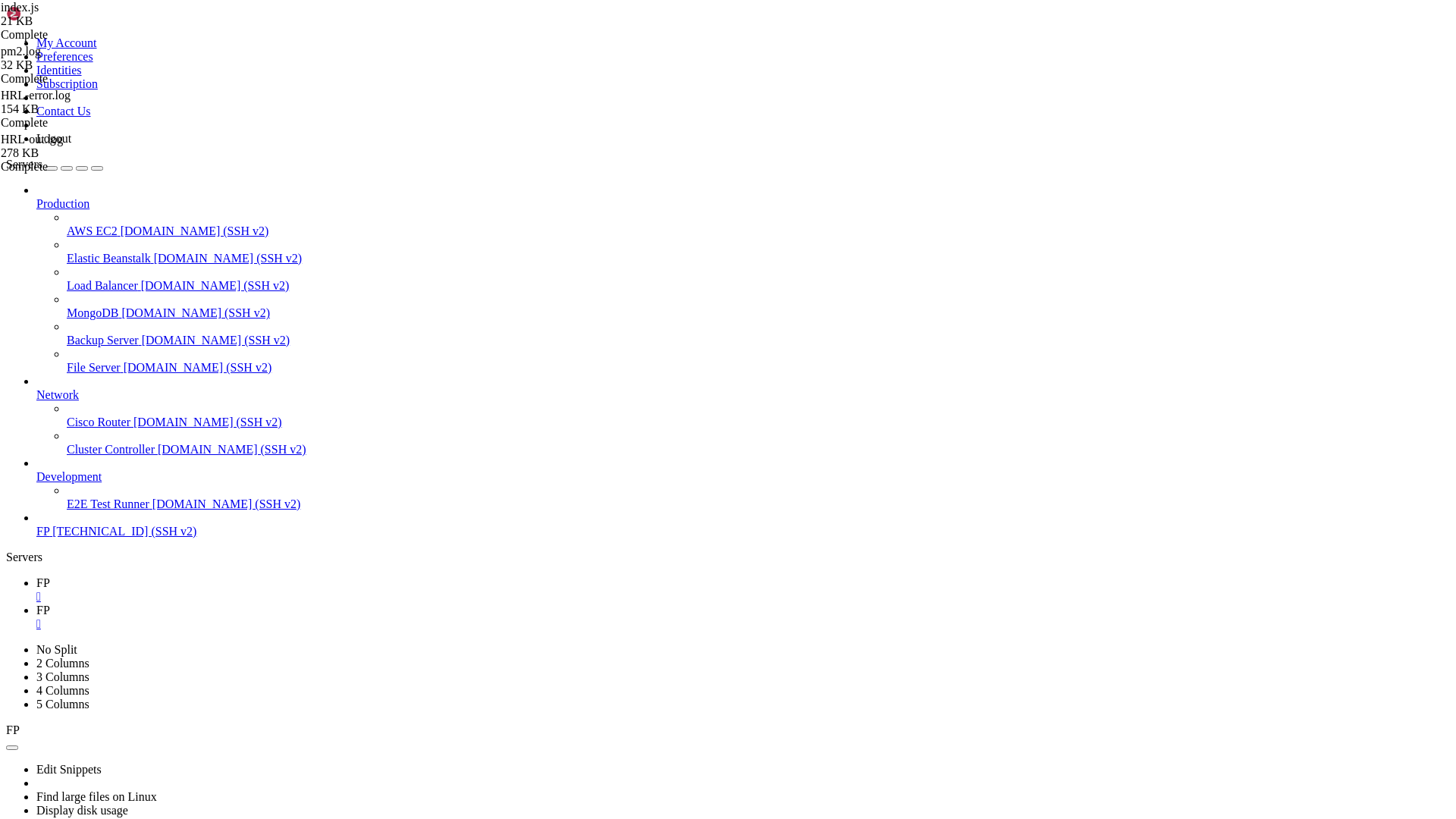
click at [46, 537] on span "FP" at bounding box center [43, 530] width 13 height 13
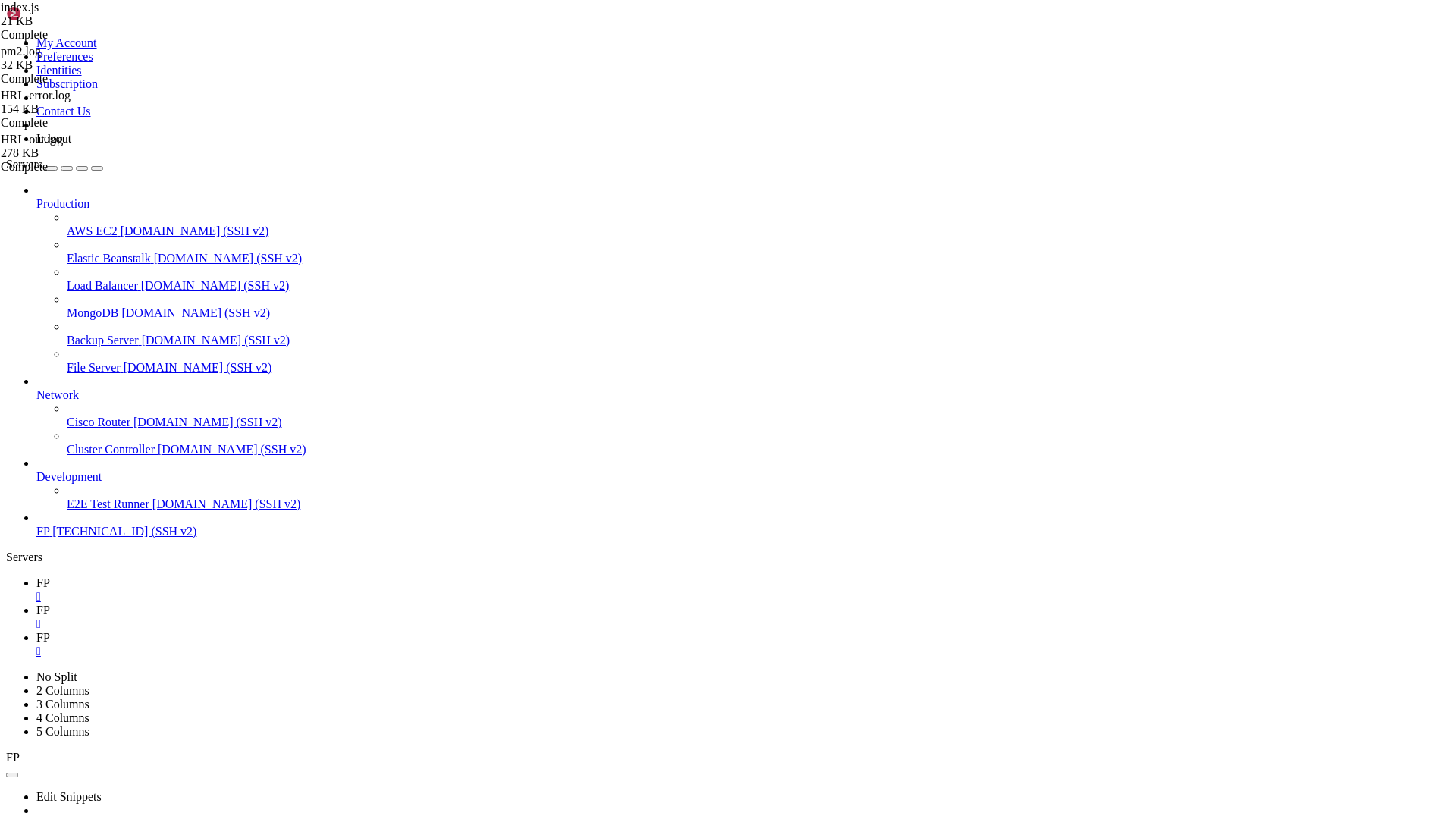
scroll to position [0, 0]
click at [241, 590] on div "" at bounding box center [743, 597] width 1413 height 14
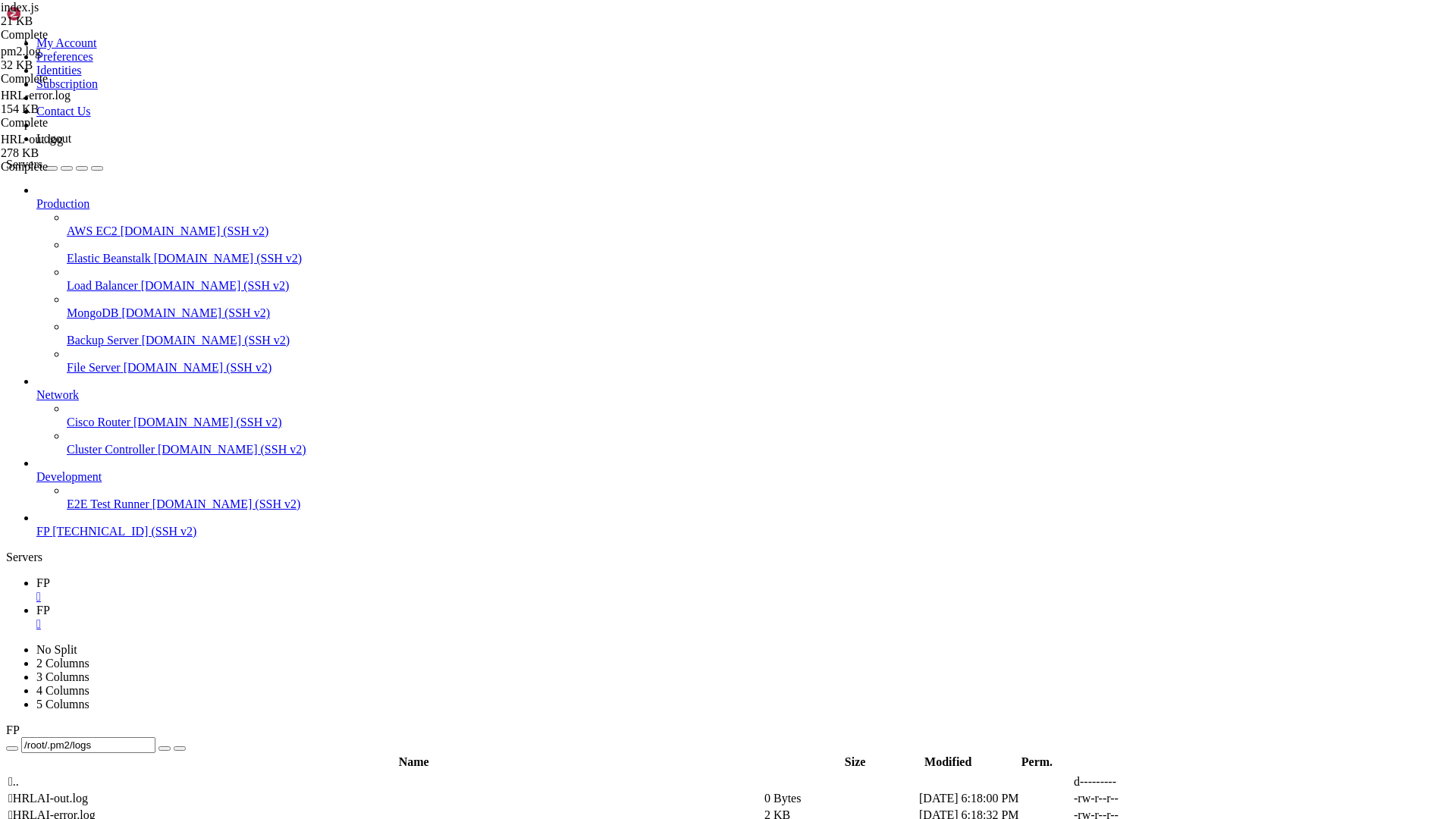
click at [37, 604] on icon at bounding box center [37, 610] width 0 height 13
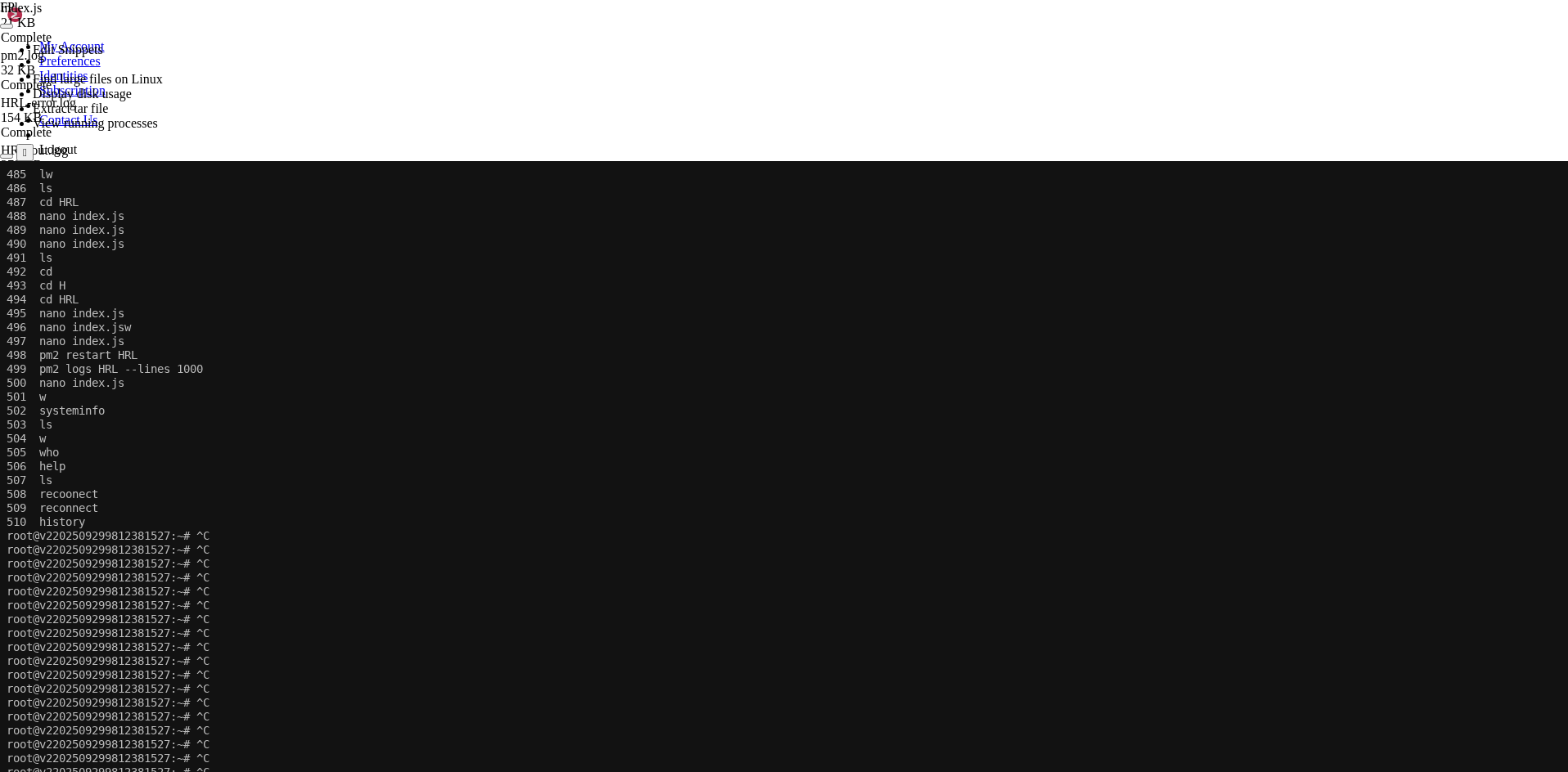
scroll to position [7970, 0]
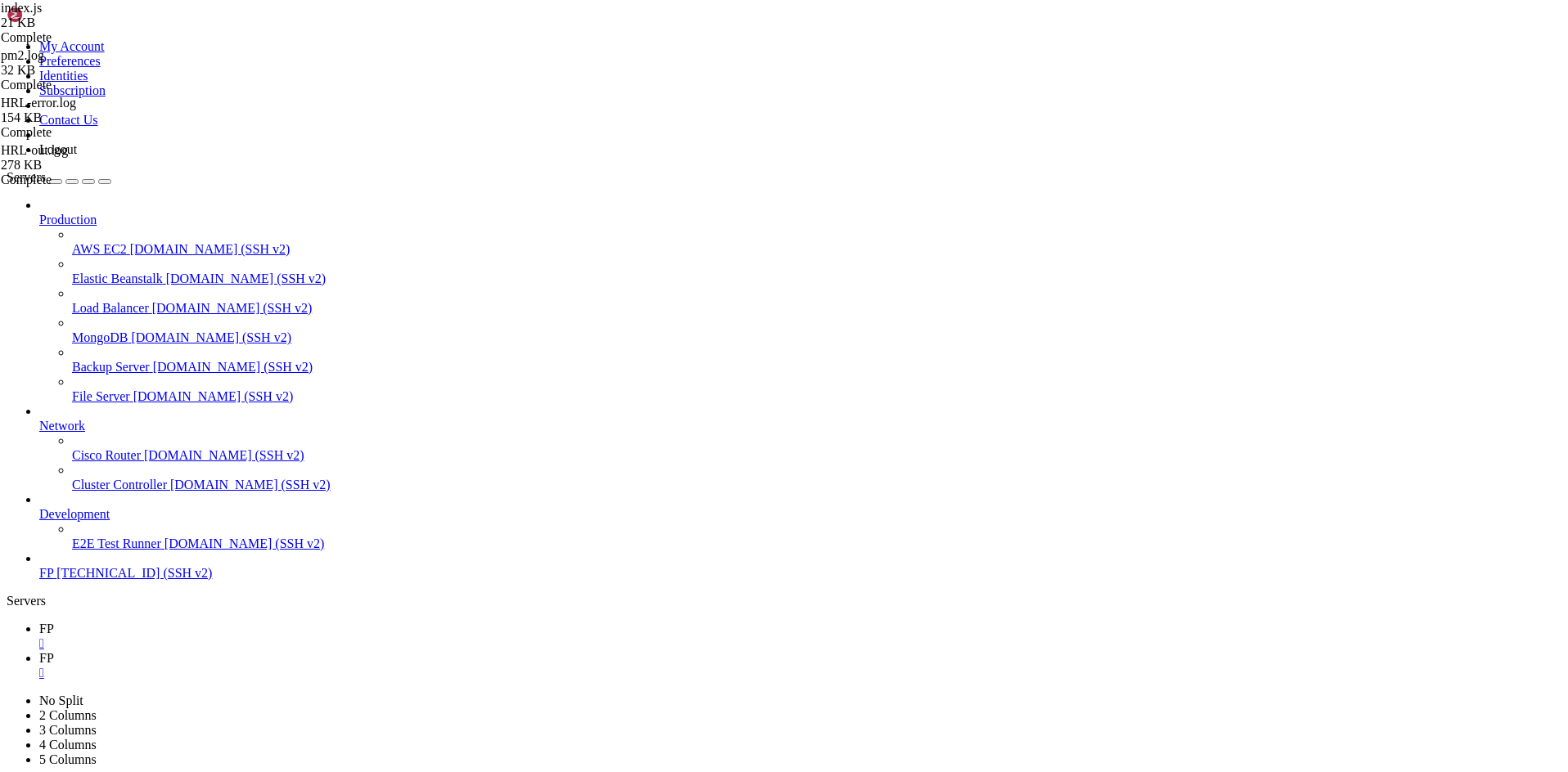
click at [330, 666] on div "" at bounding box center [800, 673] width 1523 height 15
click at [46, 581] on link "FP 152.53.54.46 (SSH v2)" at bounding box center [800, 573] width 1523 height 15
click at [53, 580] on span "FP" at bounding box center [46, 572] width 14 height 14
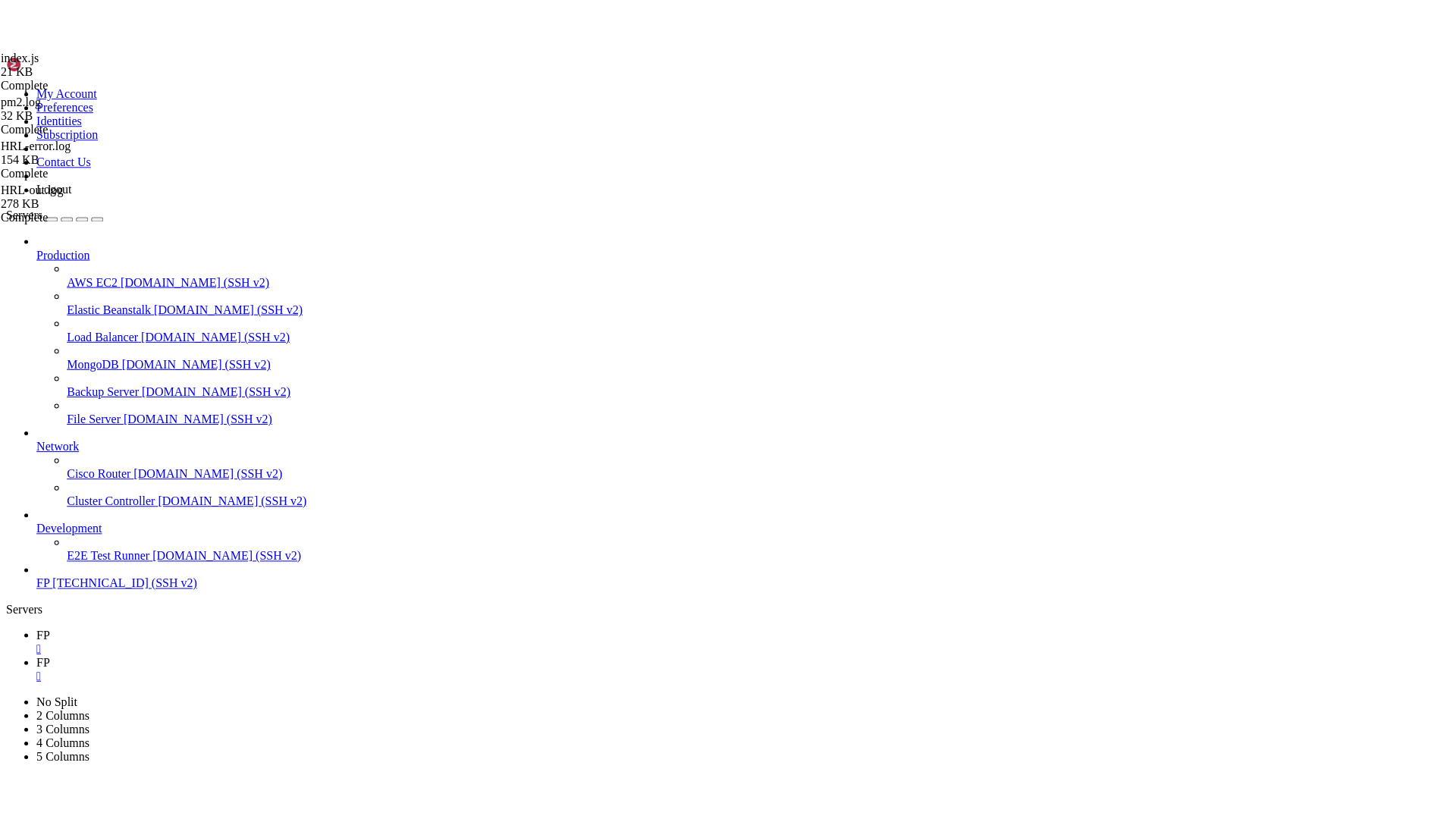
scroll to position [0, 0]
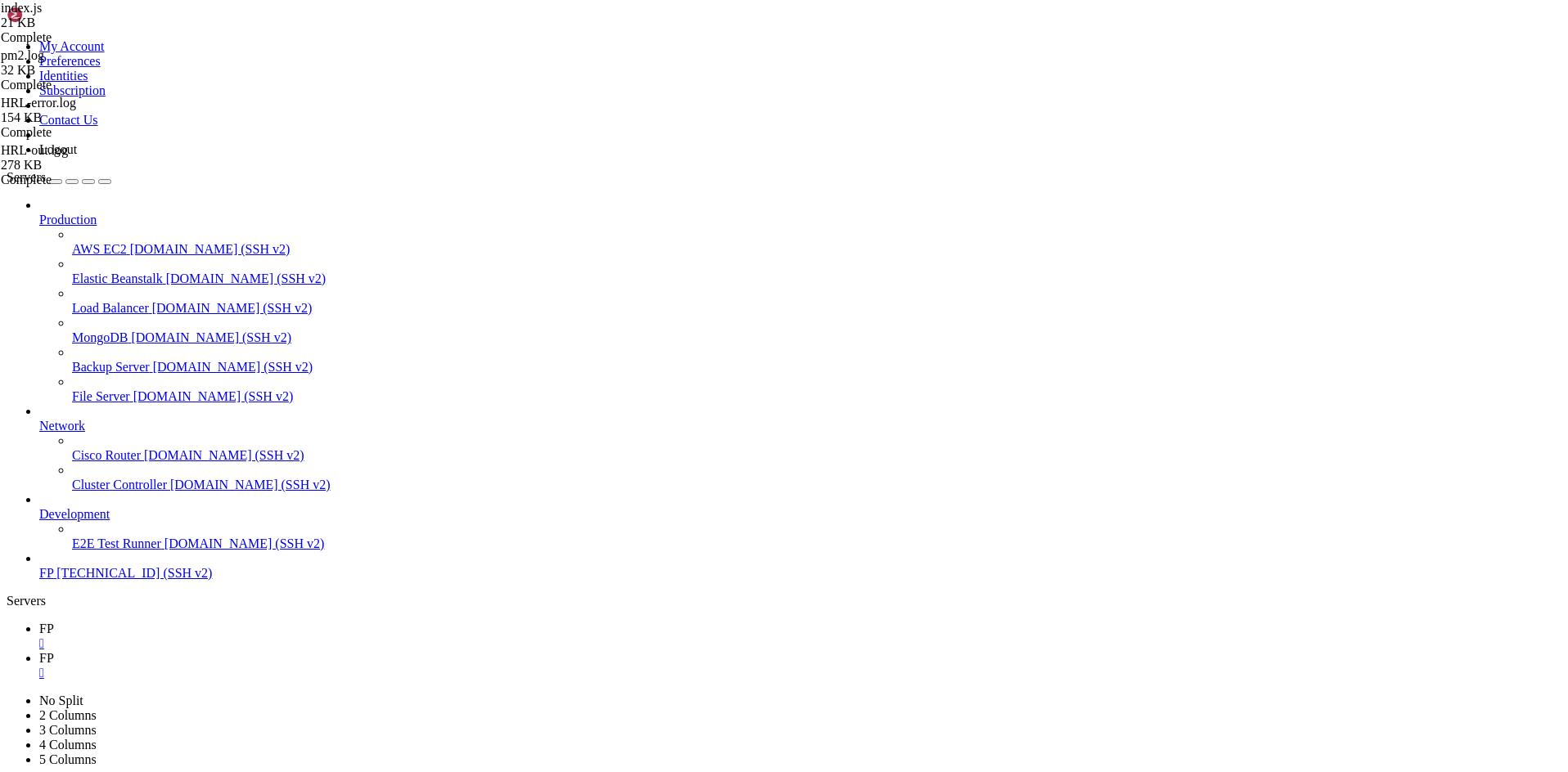
scroll to position [696, 0]
drag, startPoint x: 288, startPoint y: 47, endPoint x: 289, endPoint y: 80, distance: 33.0
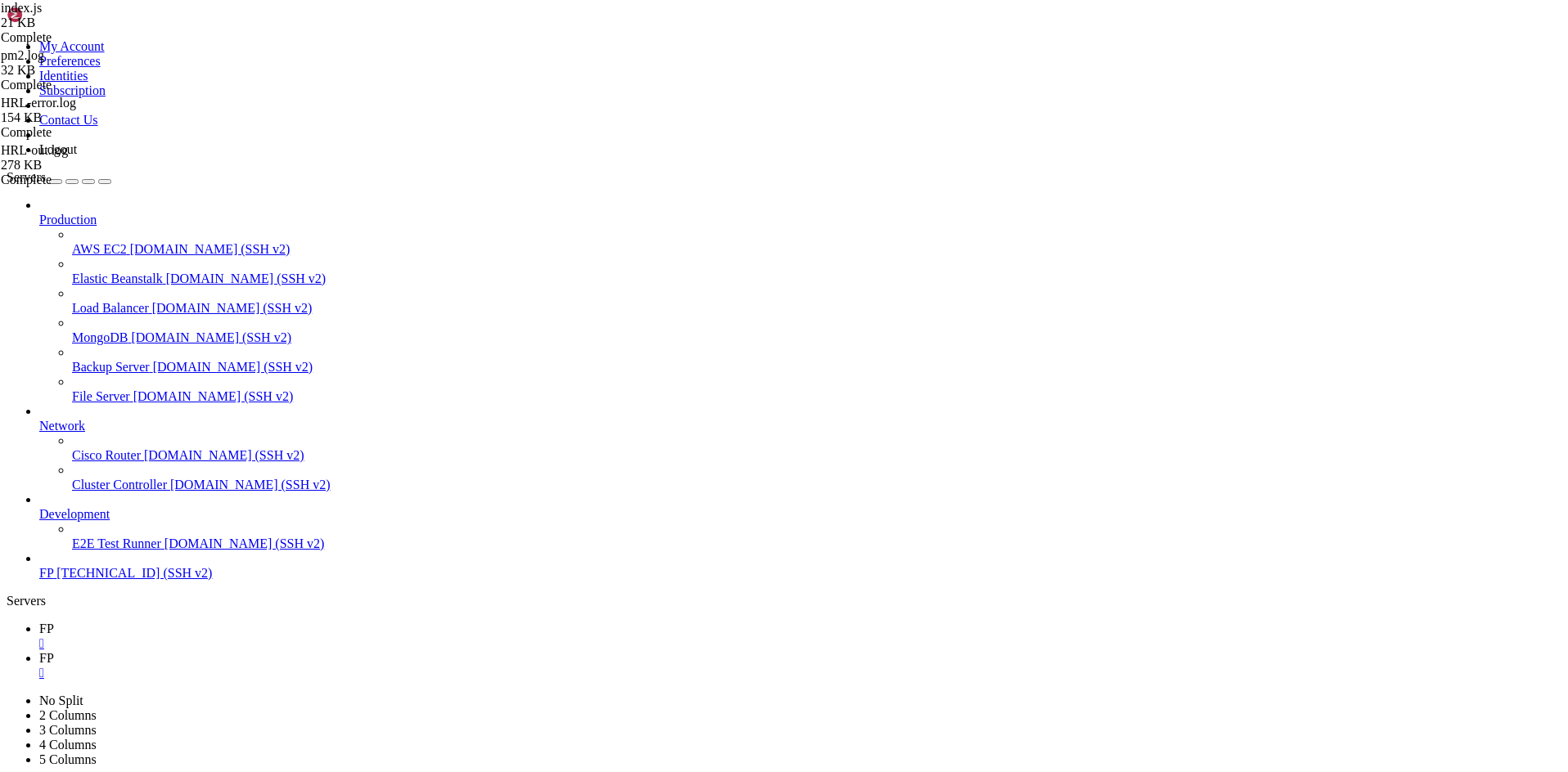
scroll to position [11629, 0]
